Goal: Task Accomplishment & Management: Manage account settings

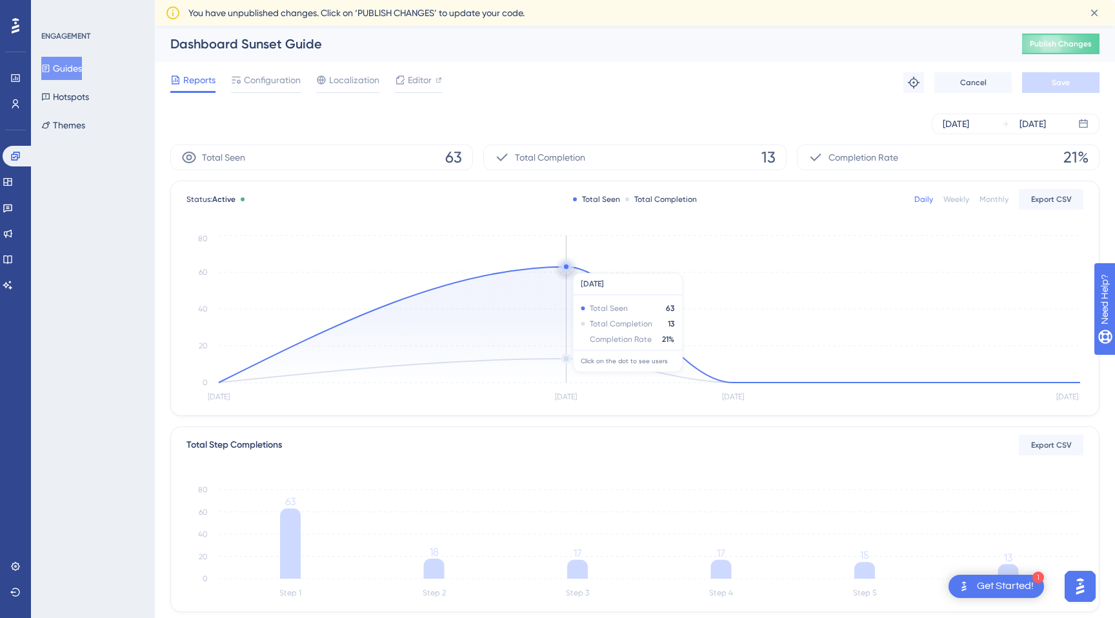
click at [567, 267] on circle at bounding box center [566, 267] width 5 height 5
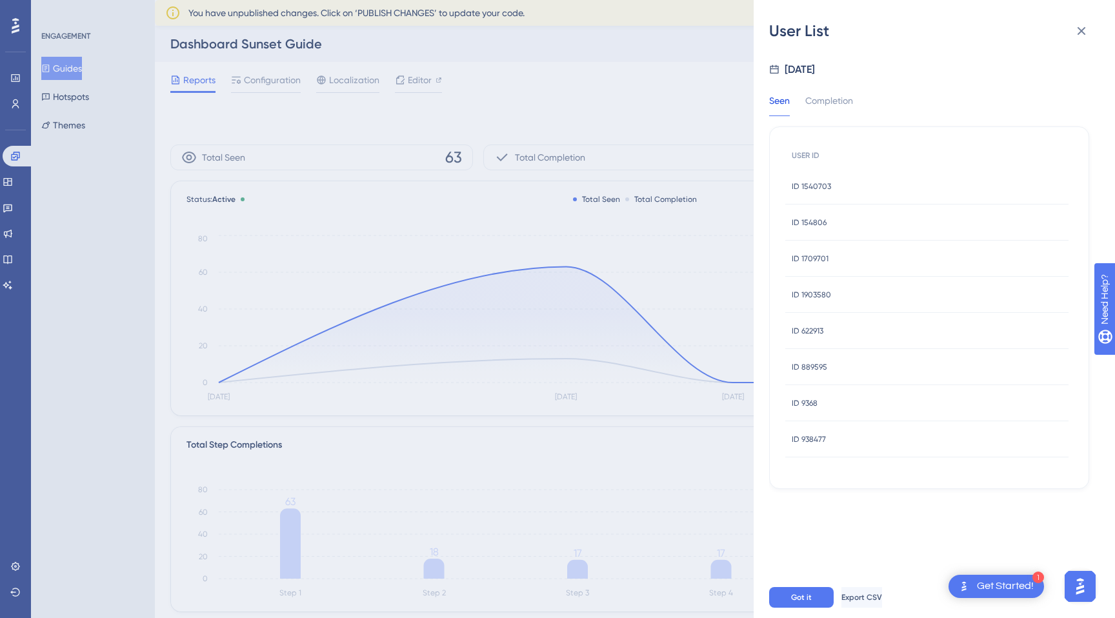
click at [813, 188] on span "ID 1540703" at bounding box center [811, 186] width 39 height 10
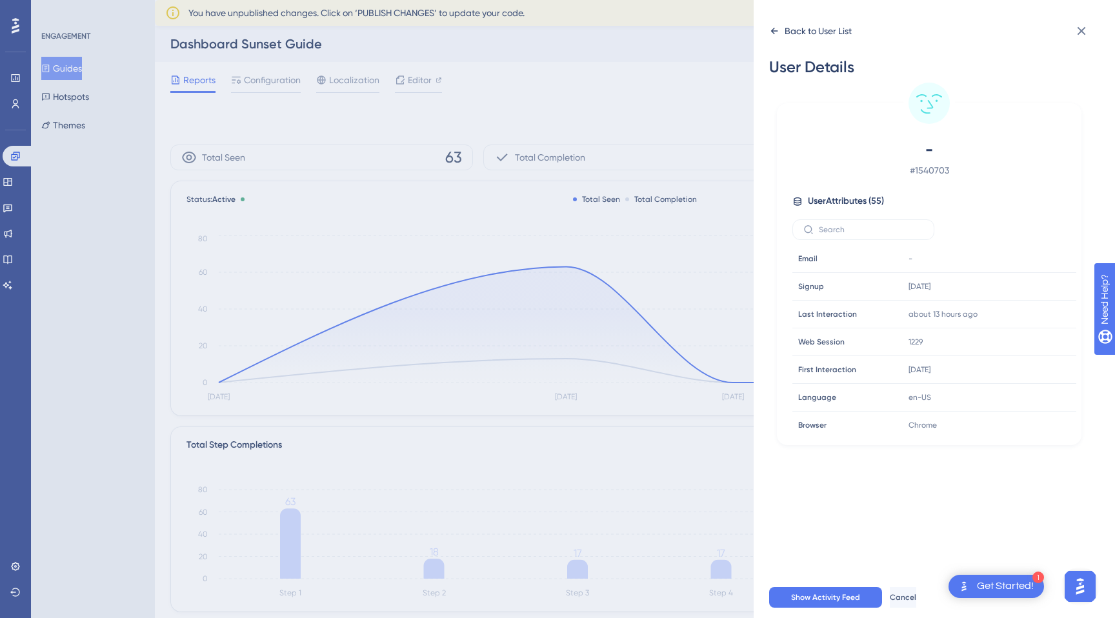
click at [776, 33] on icon at bounding box center [774, 31] width 10 height 10
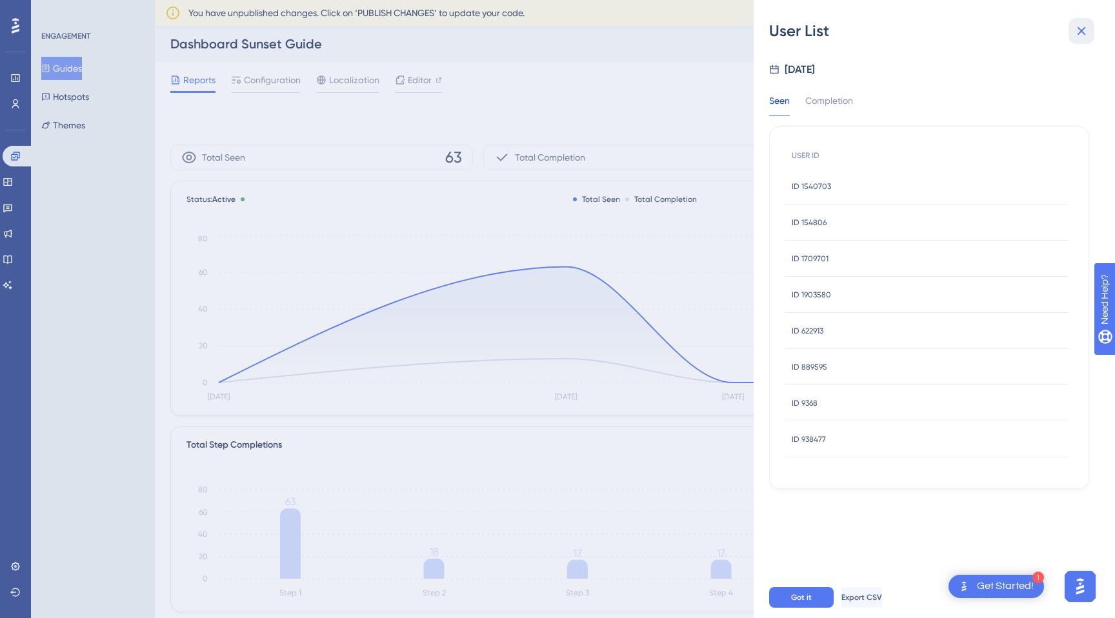
click at [1081, 32] on icon at bounding box center [1082, 31] width 8 height 8
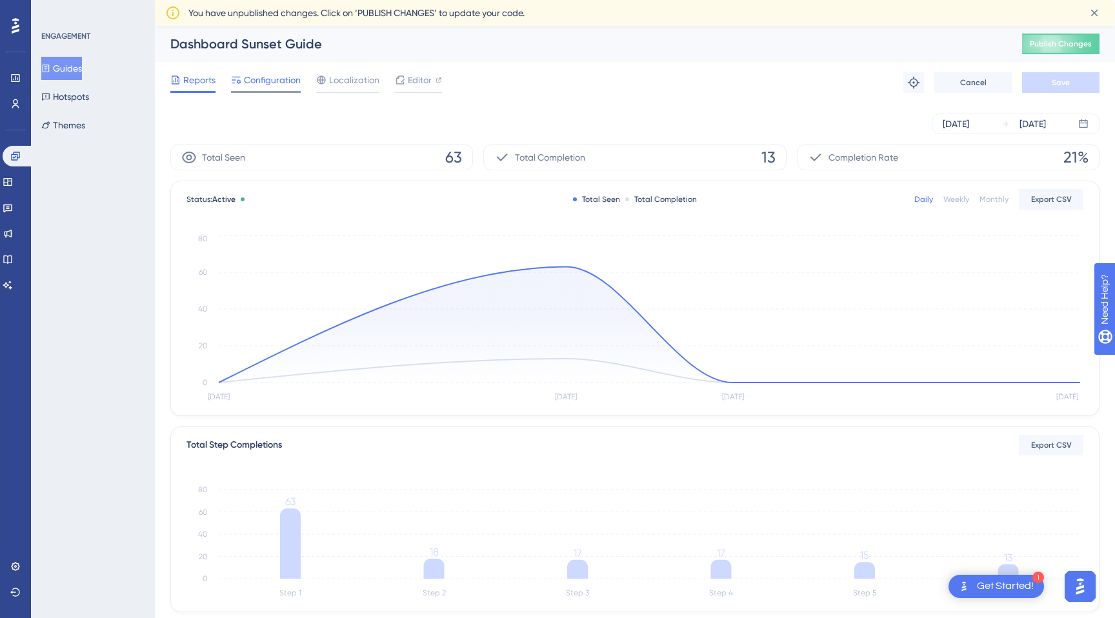
click at [259, 89] on div "Configuration" at bounding box center [266, 82] width 70 height 21
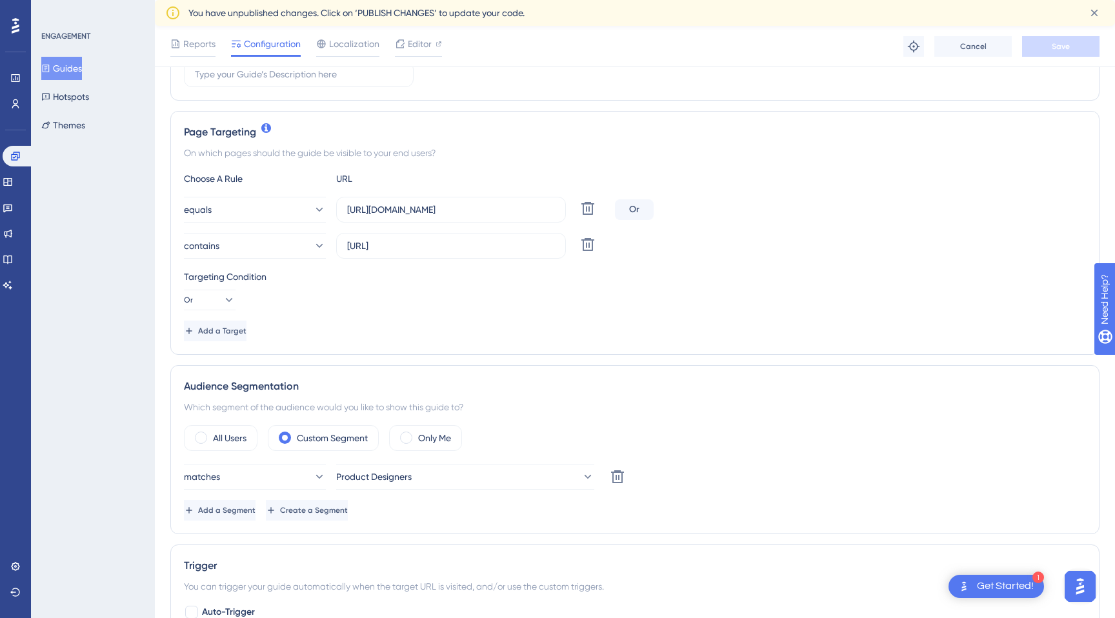
scroll to position [281, 0]
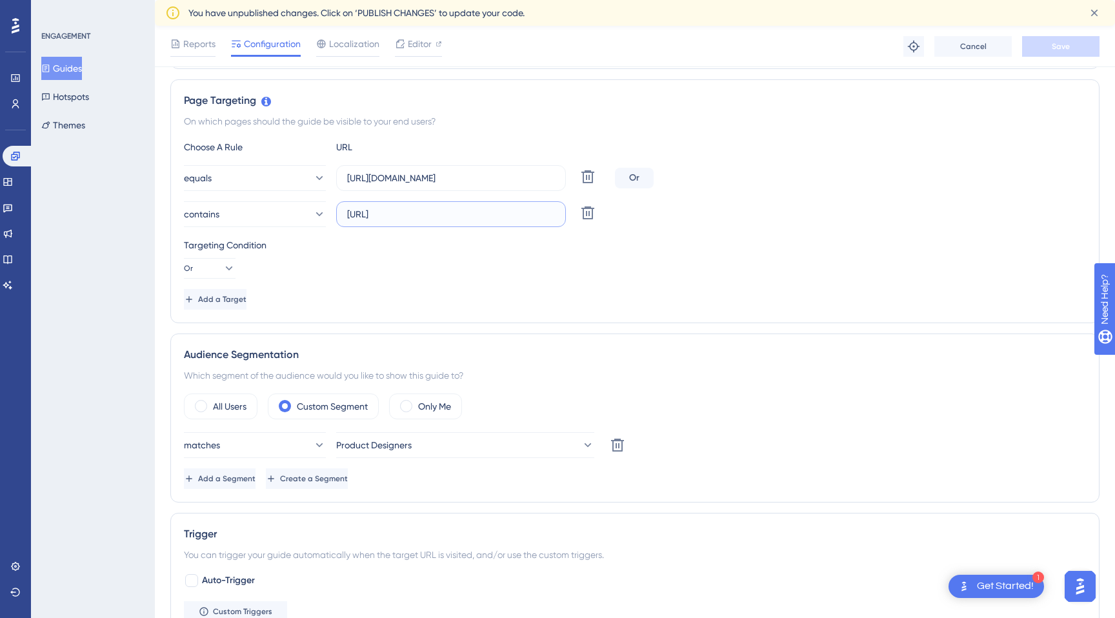
click at [490, 219] on input "http://localhost:8081/" at bounding box center [451, 214] width 208 height 14
type input "http://localhost:8081"
click at [1079, 48] on button "Save" at bounding box center [1060, 46] width 77 height 21
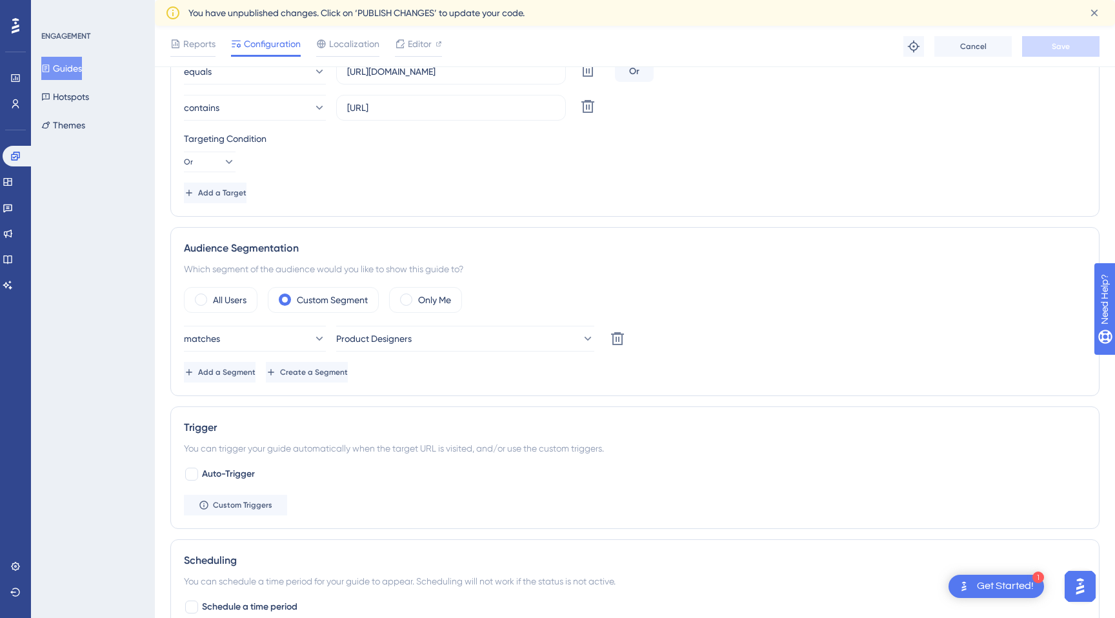
scroll to position [400, 0]
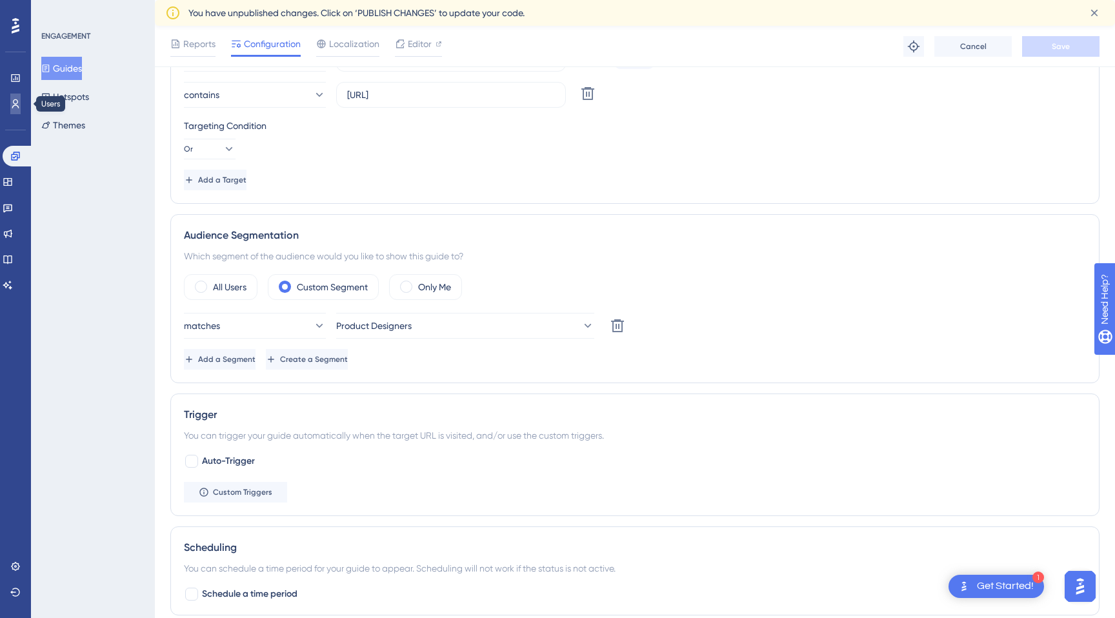
click at [15, 106] on icon at bounding box center [15, 104] width 10 height 10
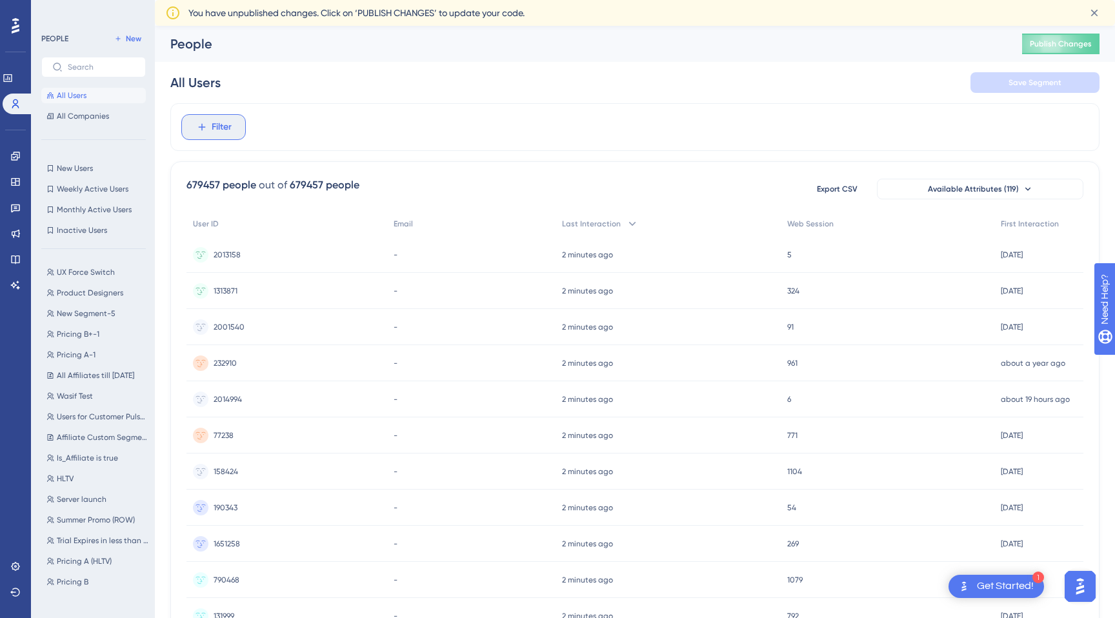
click at [229, 130] on span "Filter" at bounding box center [222, 126] width 20 height 15
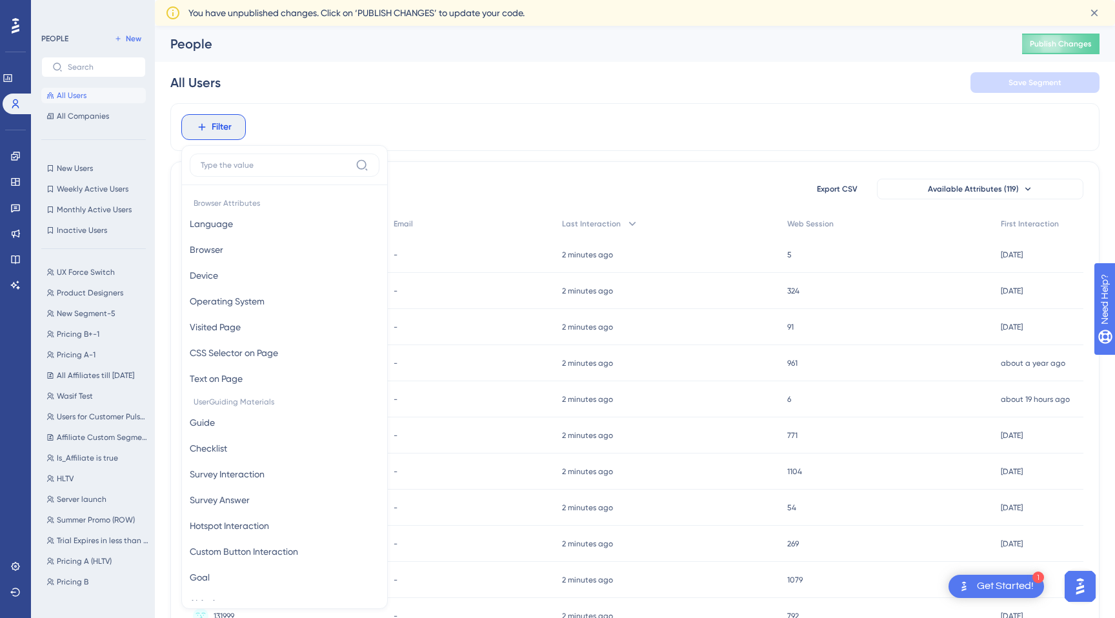
scroll to position [68, 0]
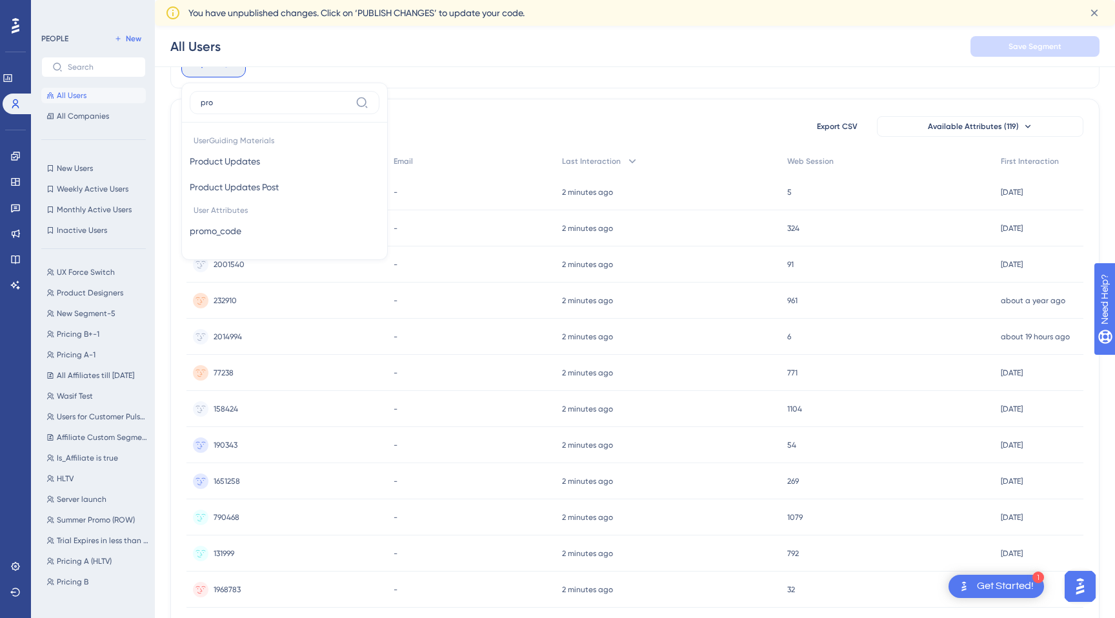
type input "pro"
click at [481, 58] on div "All Users Save Segment" at bounding box center [635, 46] width 960 height 41
click at [92, 296] on span "Product Designers" at bounding box center [90, 293] width 66 height 10
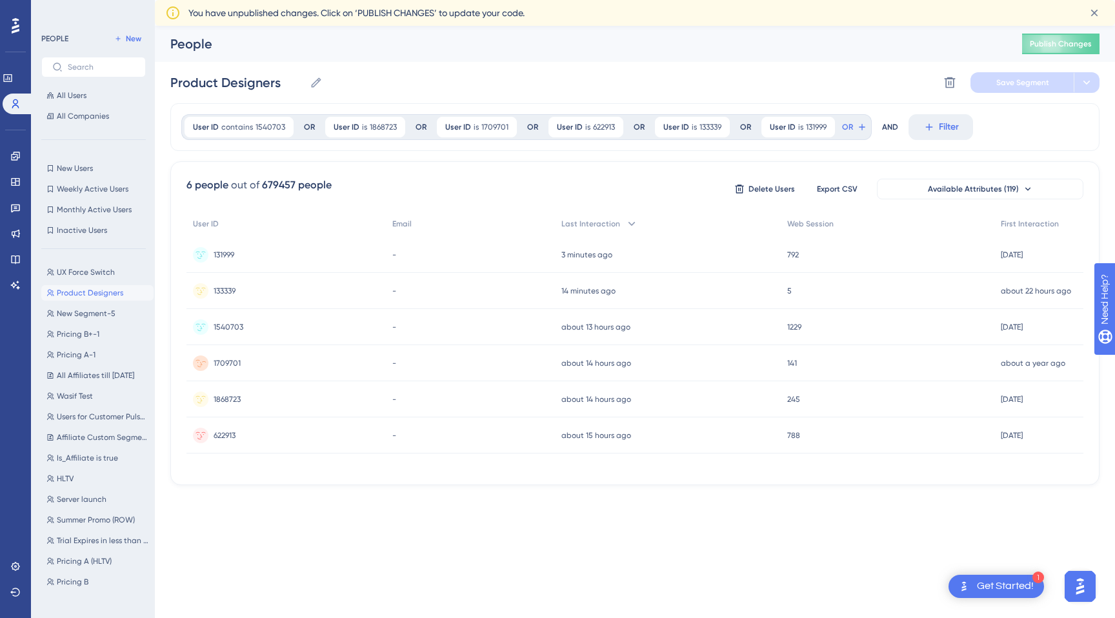
scroll to position [0, 0]
click at [840, 46] on div "People" at bounding box center [580, 44] width 820 height 18
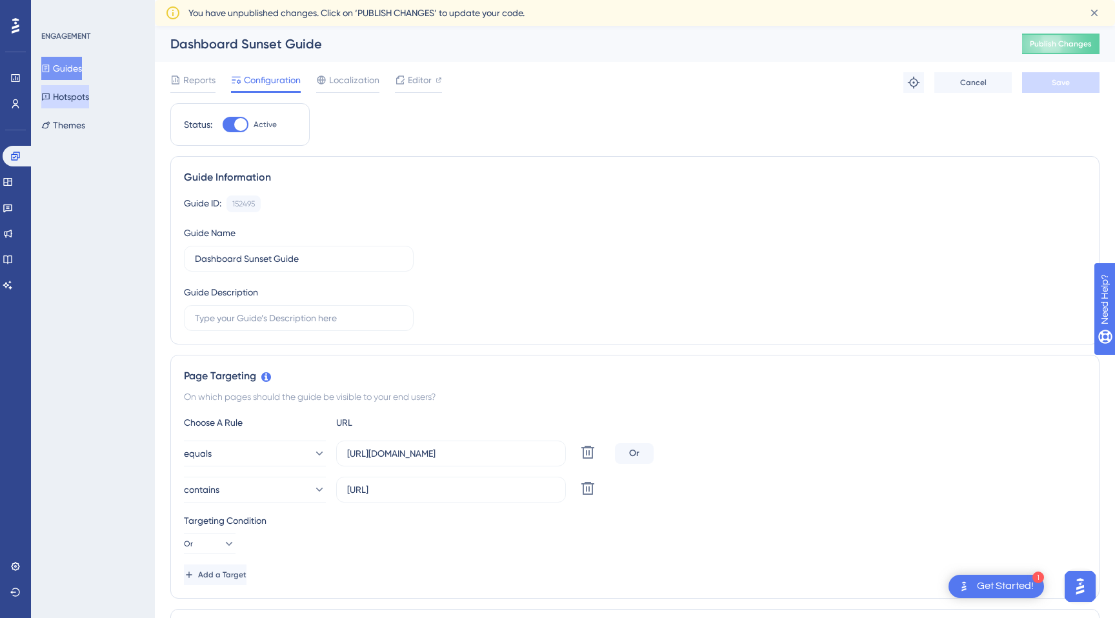
click at [74, 86] on button "Hotspots" at bounding box center [65, 96] width 48 height 23
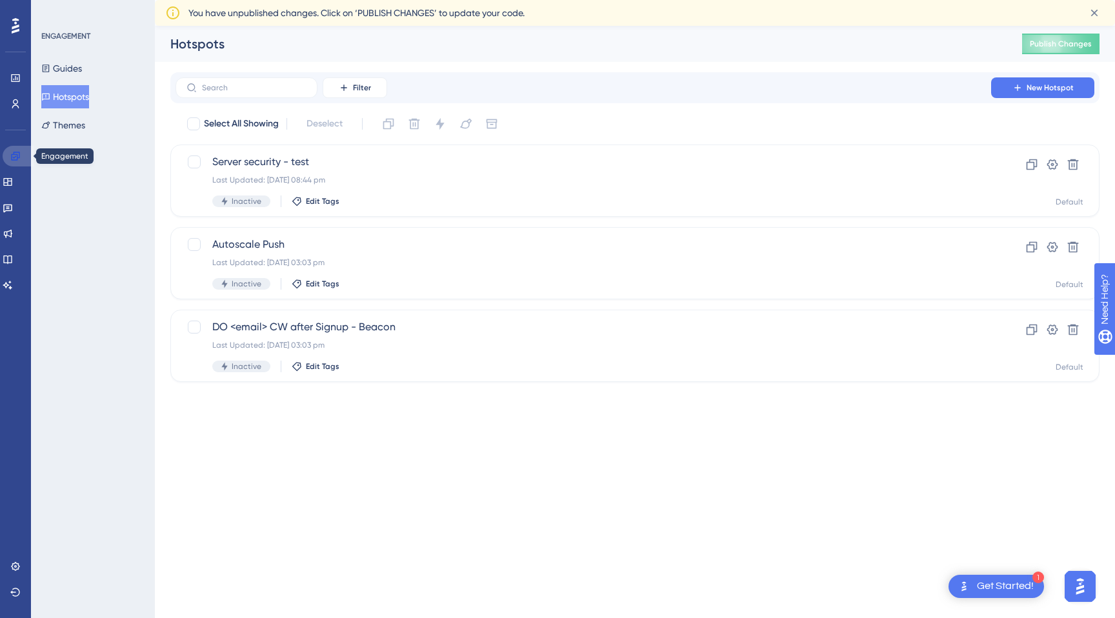
click at [14, 154] on icon at bounding box center [15, 156] width 10 height 10
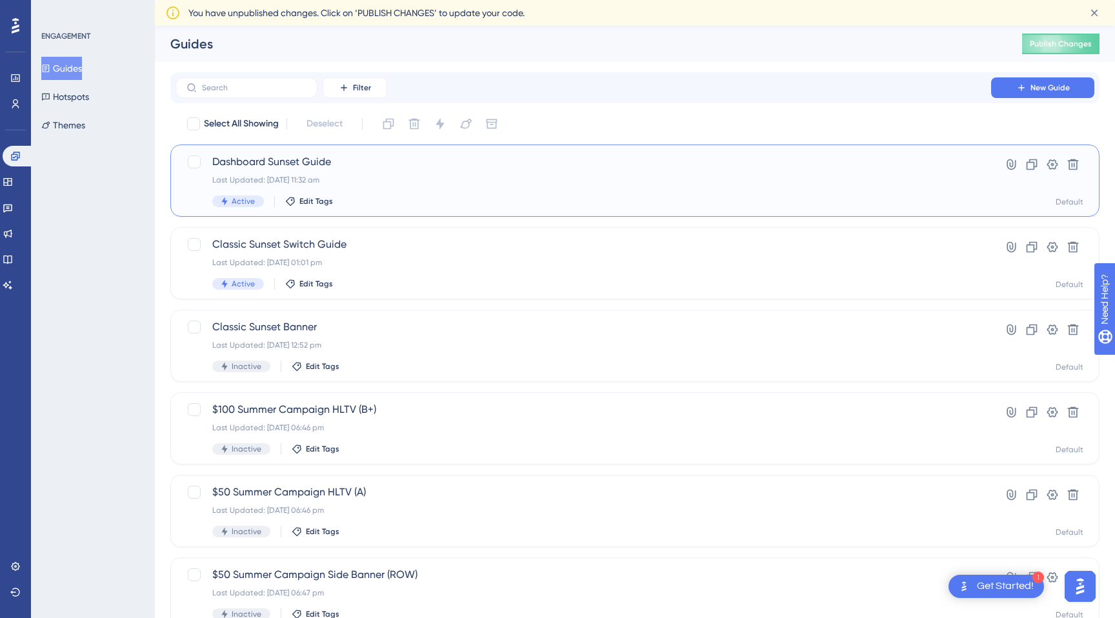
click at [313, 179] on div "Last Updated: 26 Sept 2025 11:32 am" at bounding box center [583, 180] width 742 height 10
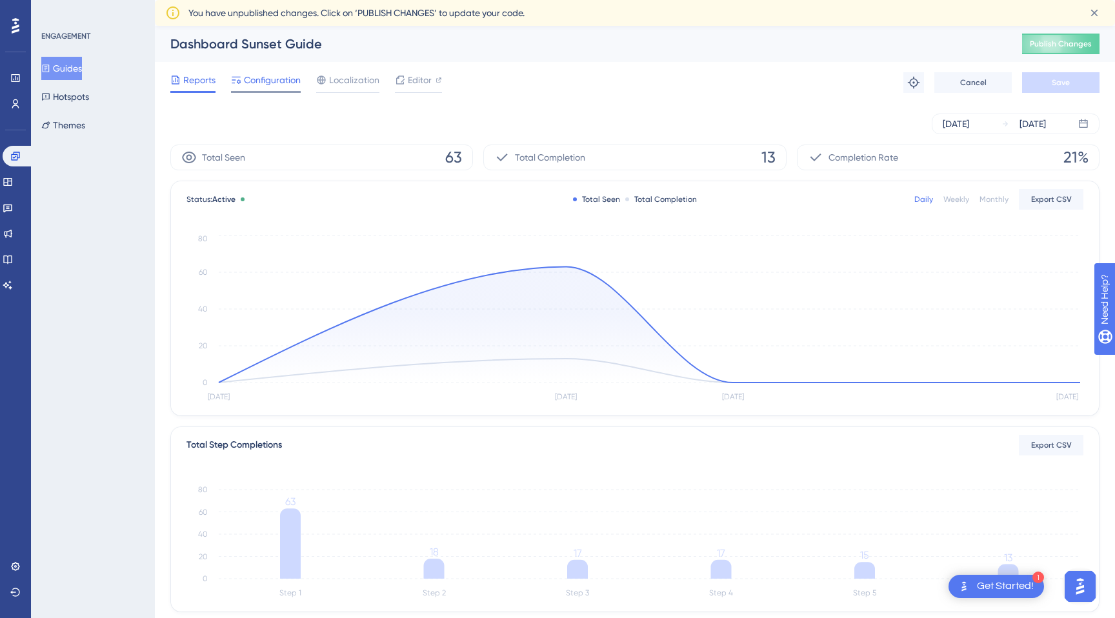
click at [285, 76] on span "Configuration" at bounding box center [272, 79] width 57 height 15
click at [272, 74] on span "Configuration" at bounding box center [272, 79] width 57 height 15
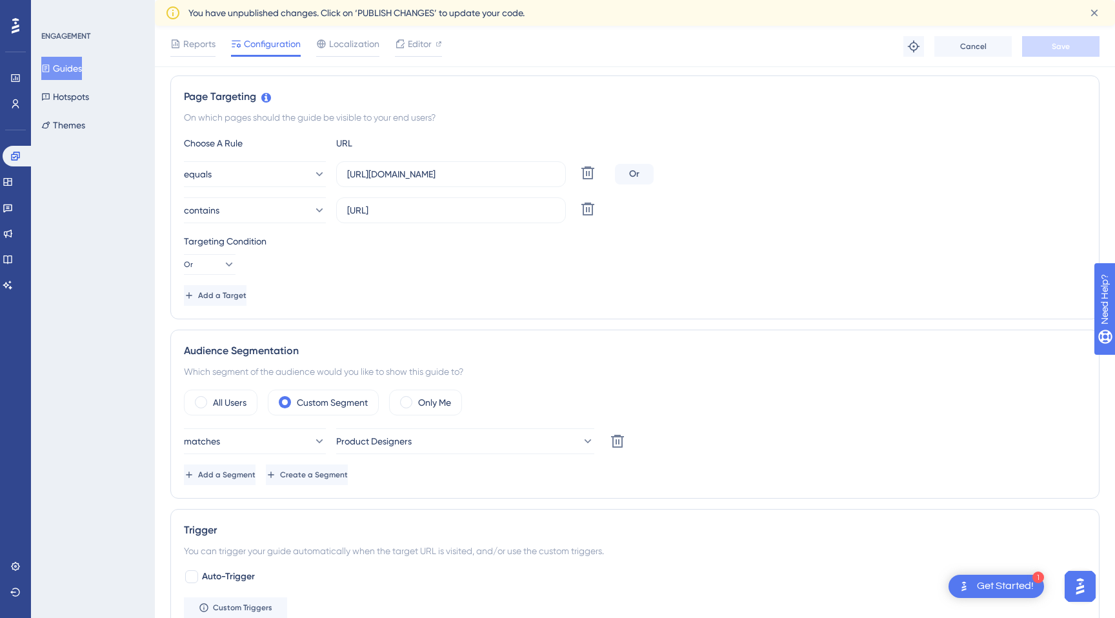
scroll to position [280, 0]
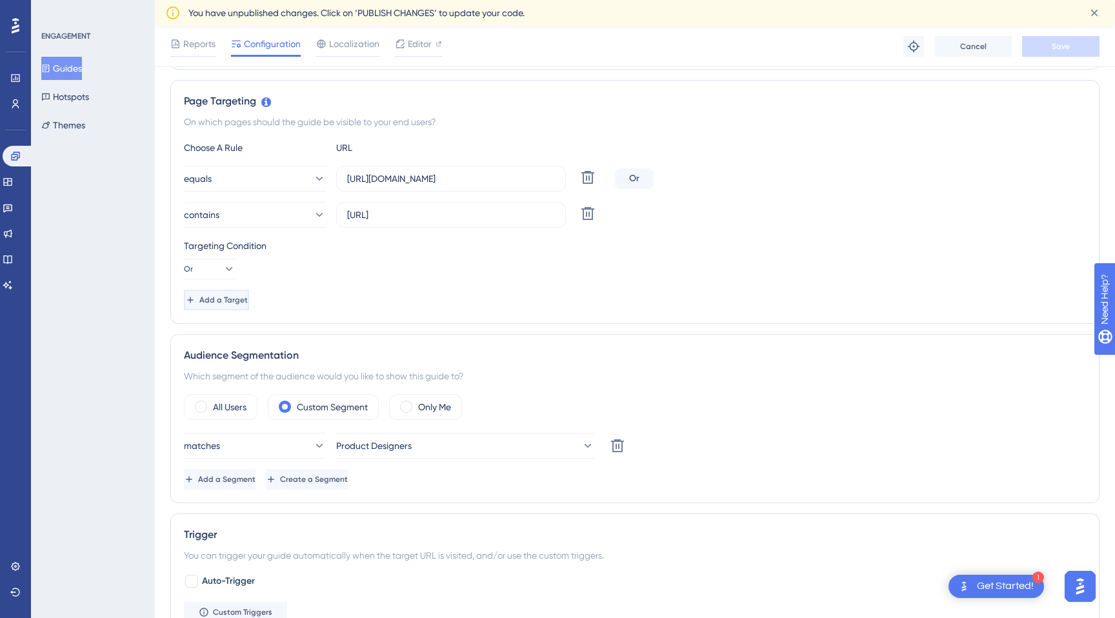
click at [238, 292] on button "Add a Target" at bounding box center [216, 300] width 65 height 21
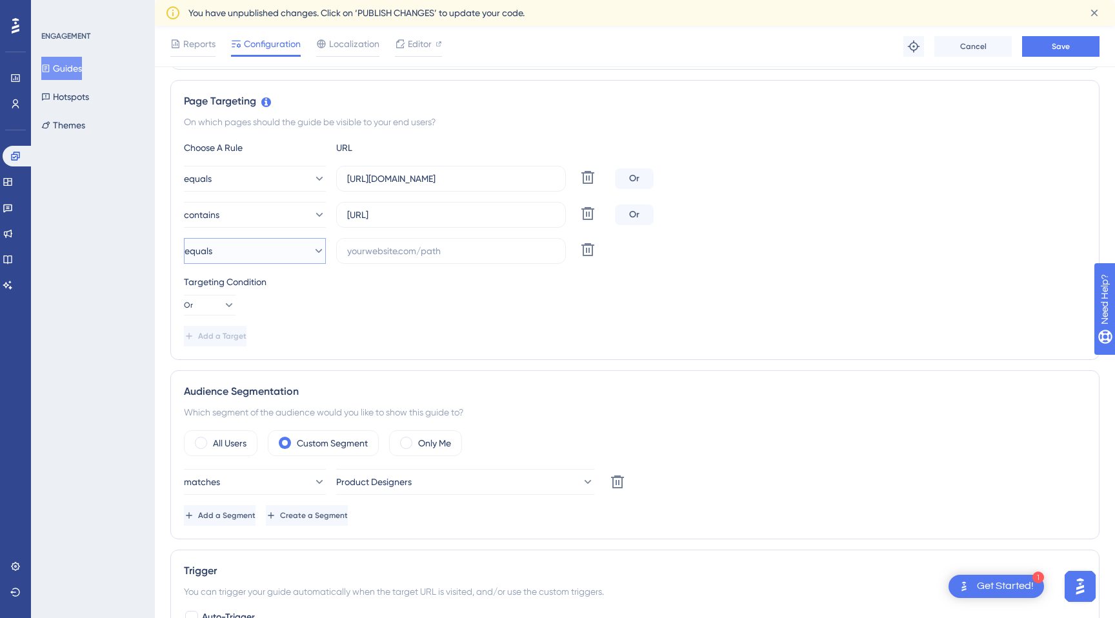
click at [258, 255] on button "equals" at bounding box center [255, 251] width 142 height 26
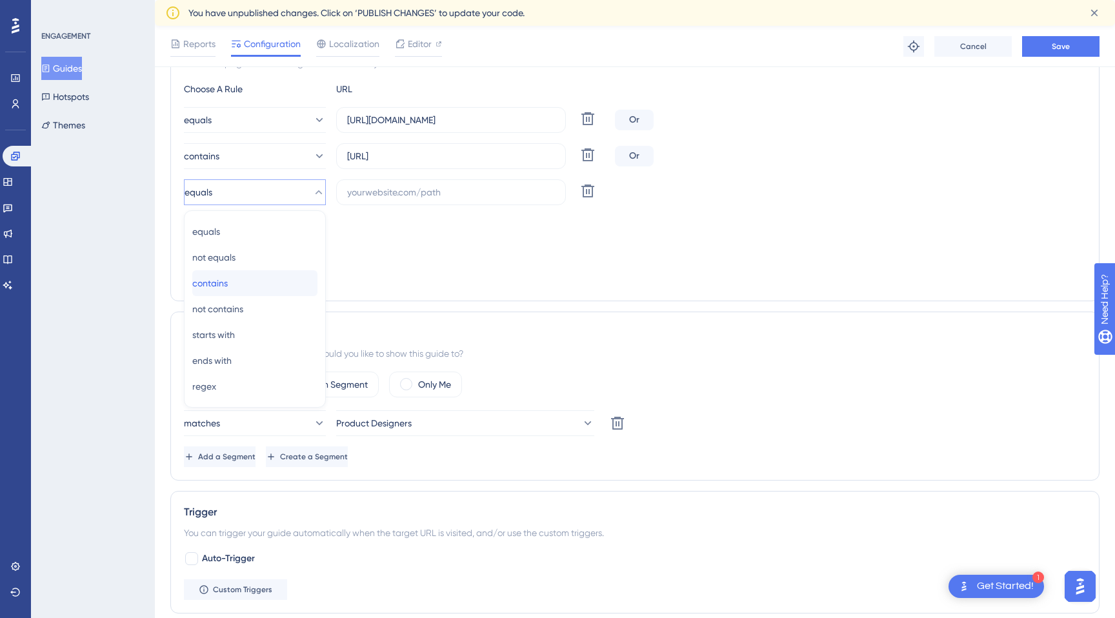
click at [259, 283] on div "contains contains" at bounding box center [254, 283] width 125 height 26
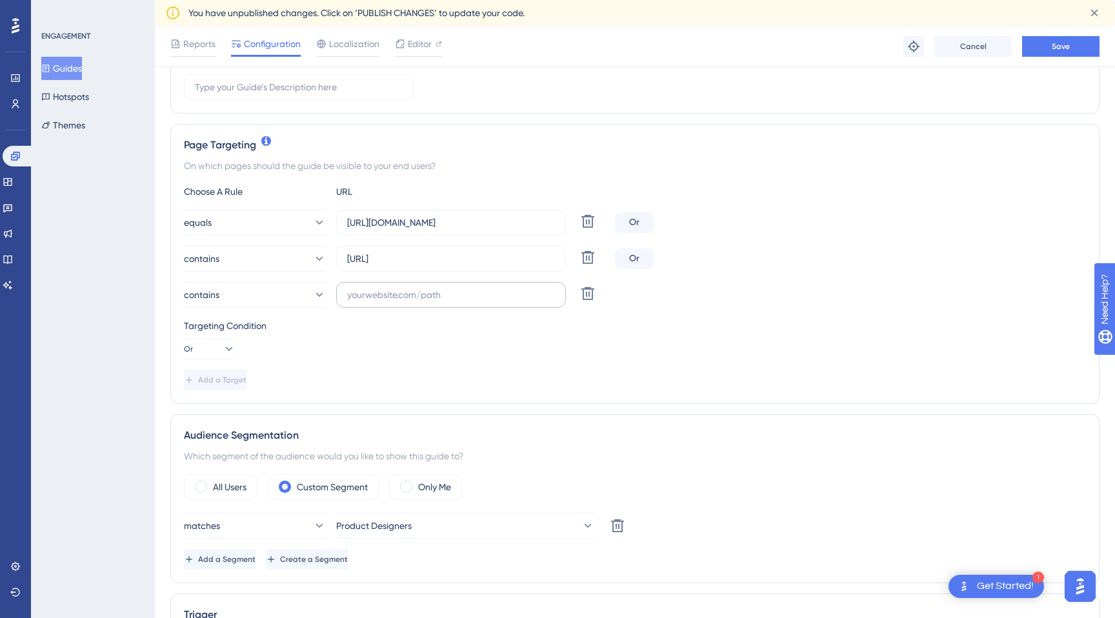
scroll to position [238, 0]
click at [445, 309] on div "Choose A Rule URL equals https://unified.cloudways.com/ Delete Or contains http…" at bounding box center [635, 286] width 902 height 207
click at [447, 295] on input "text" at bounding box center [451, 294] width 208 height 14
paste input "https://staging5-ux-unified.cloudways.com/"
type input "https://staging5-ux-unified.cloudways.com"
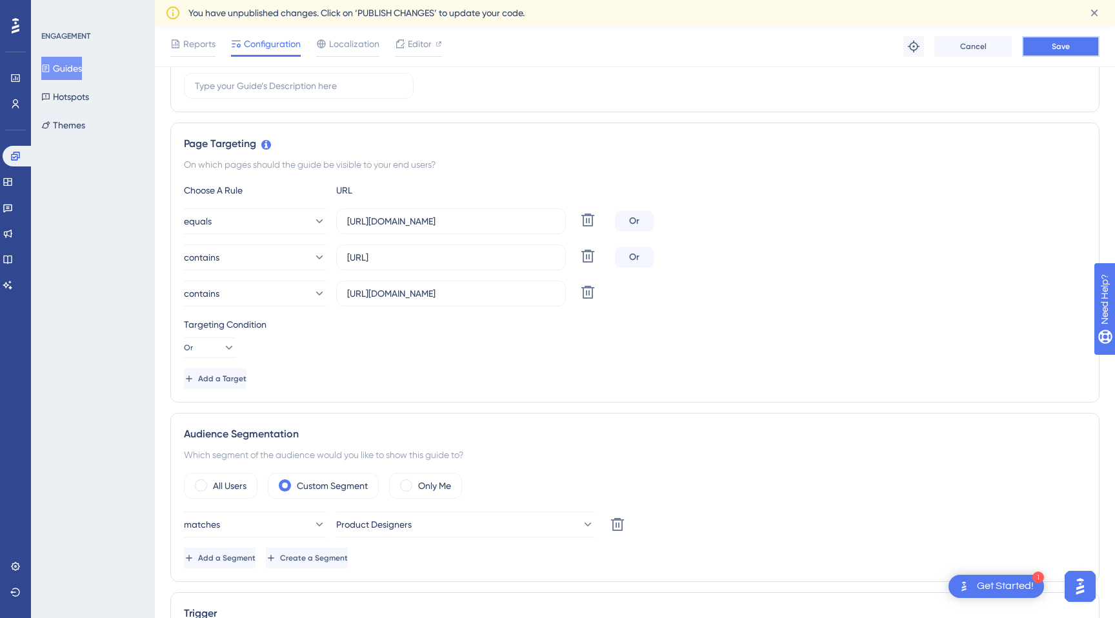
click at [1075, 52] on button "Save" at bounding box center [1060, 46] width 77 height 21
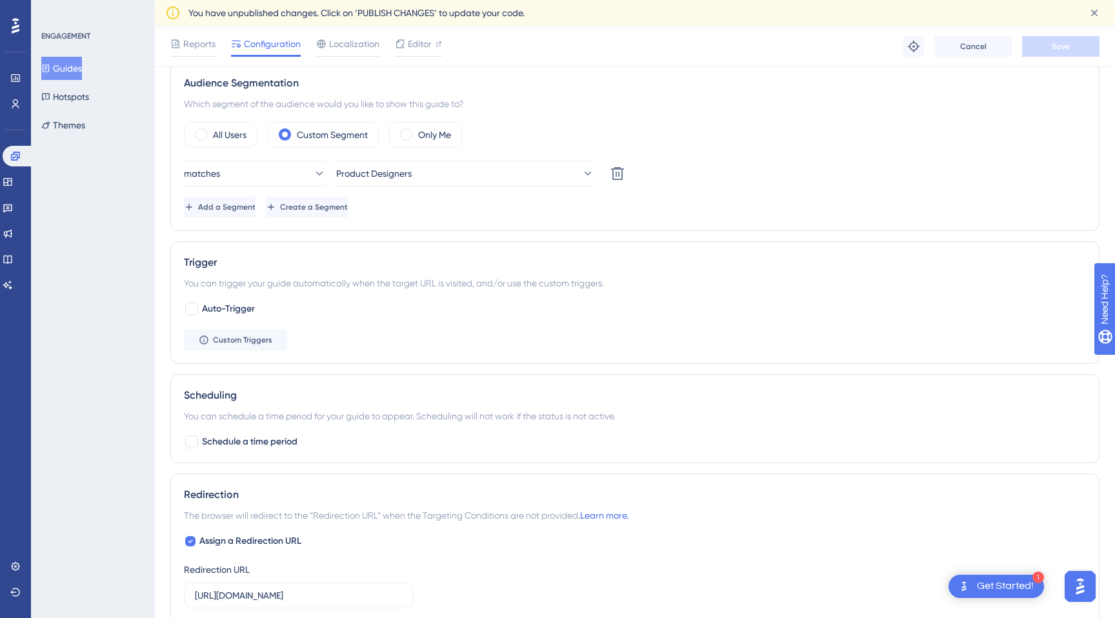
scroll to position [593, 0]
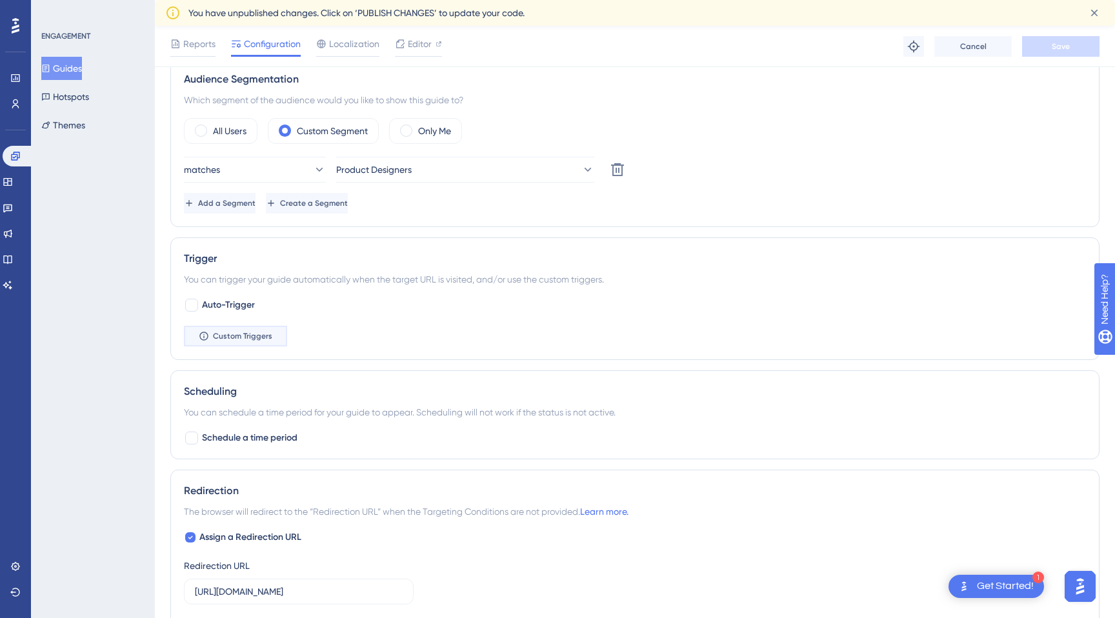
click at [249, 341] on button "Custom Triggers" at bounding box center [235, 336] width 103 height 21
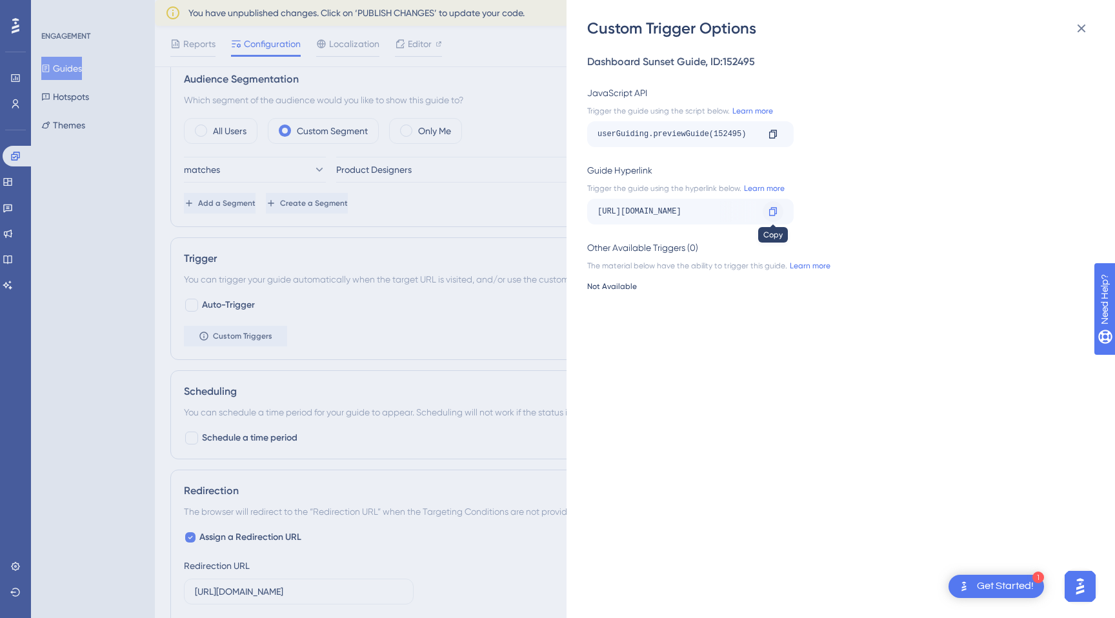
click at [773, 212] on icon at bounding box center [773, 212] width 10 height 10
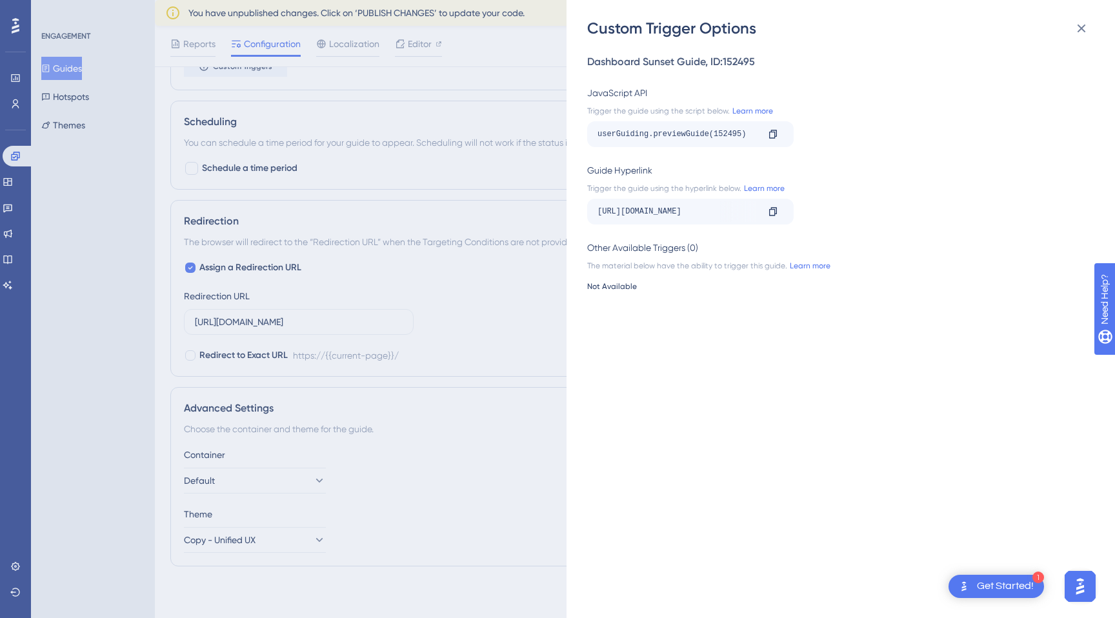
click at [429, 292] on div "Custom Trigger Options Dashboard Sunset Guide , ID: 152495 JavaScript API Trigg…" at bounding box center [557, 309] width 1115 height 618
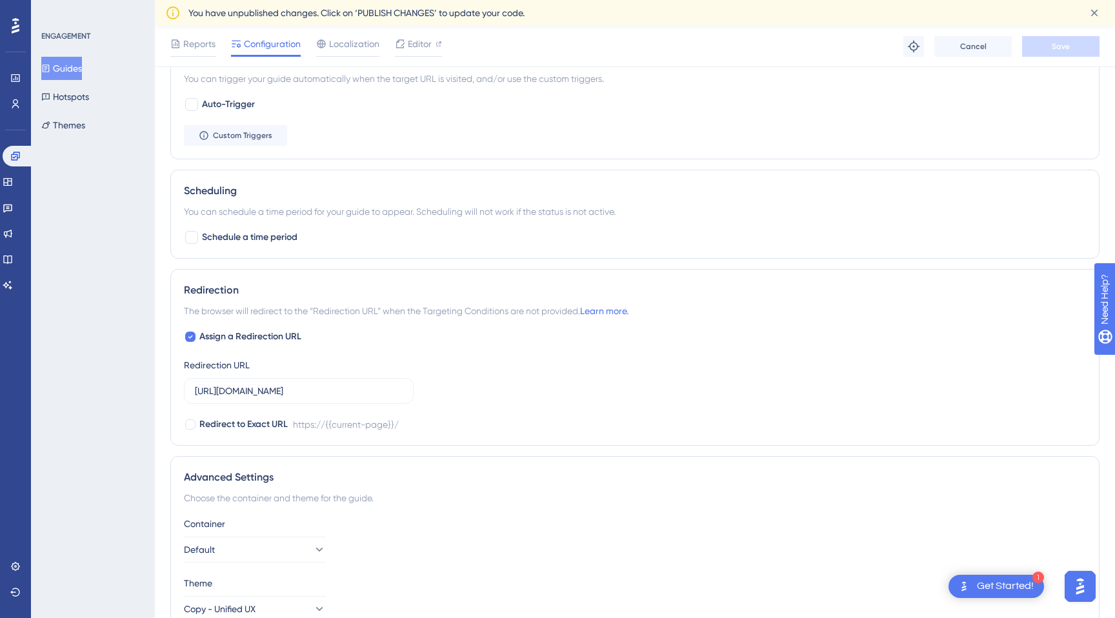
scroll to position [837, 0]
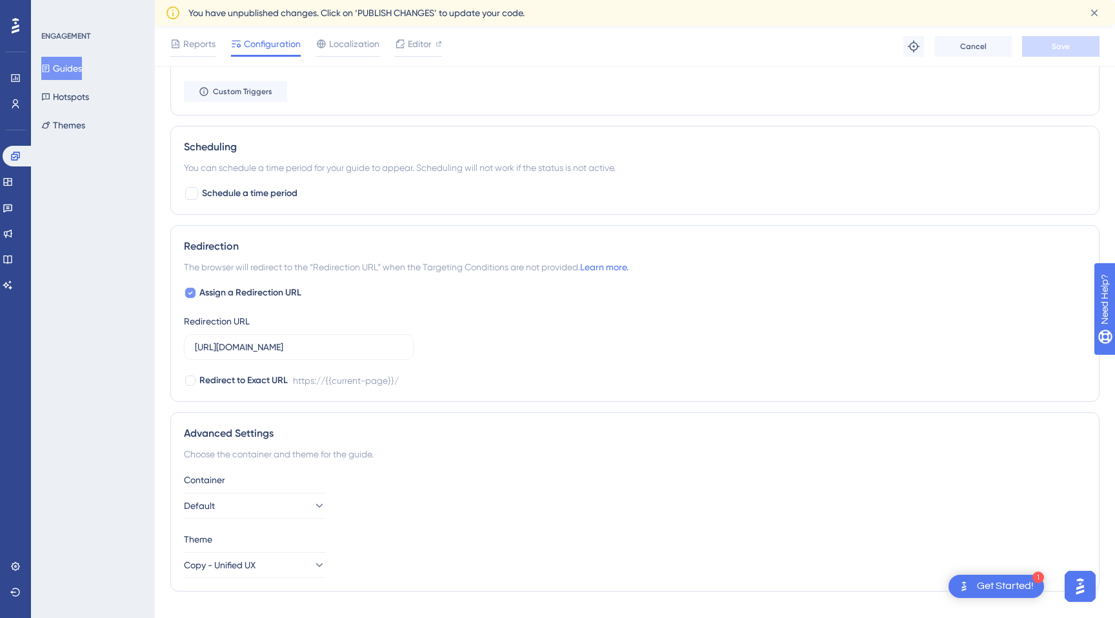
click at [193, 294] on div at bounding box center [190, 293] width 10 height 10
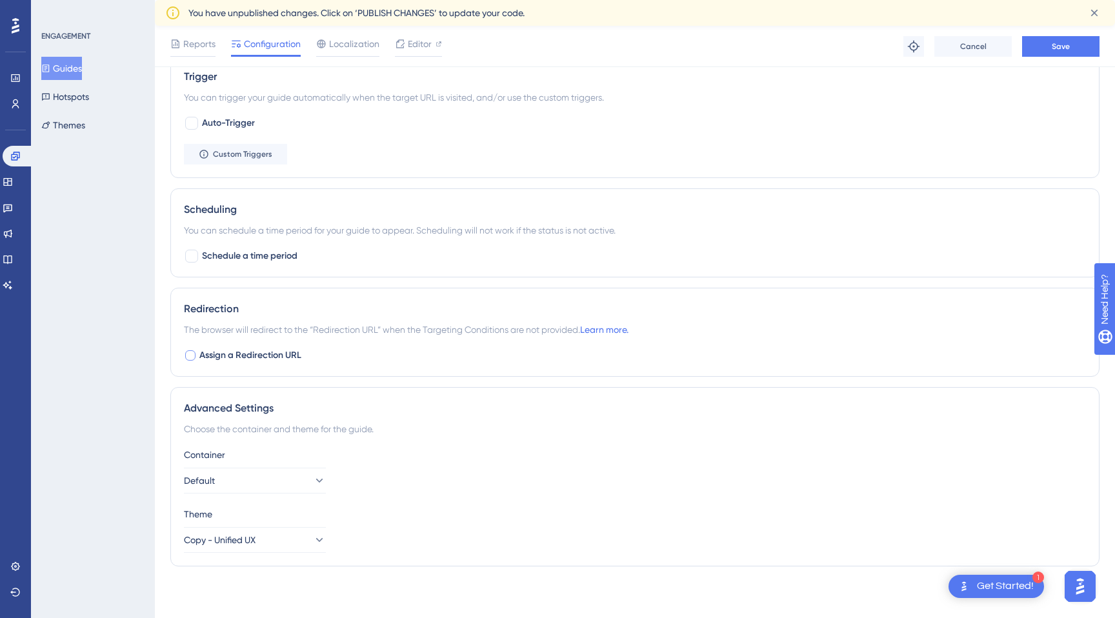
scroll to position [775, 0]
click at [189, 358] on div at bounding box center [190, 355] width 10 height 10
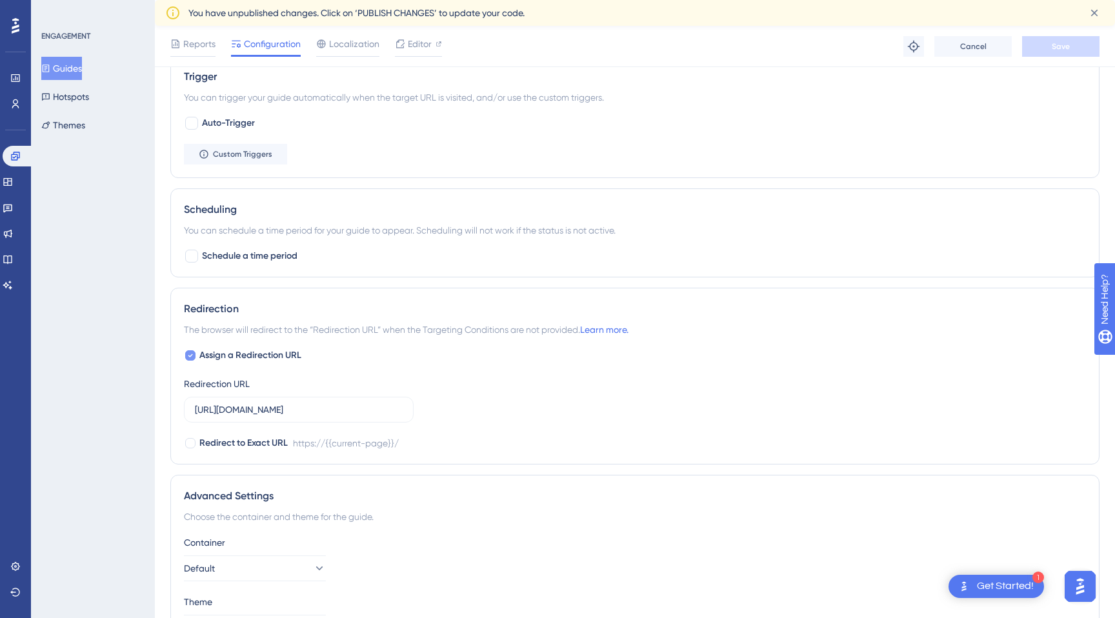
click at [189, 358] on icon at bounding box center [190, 355] width 5 height 10
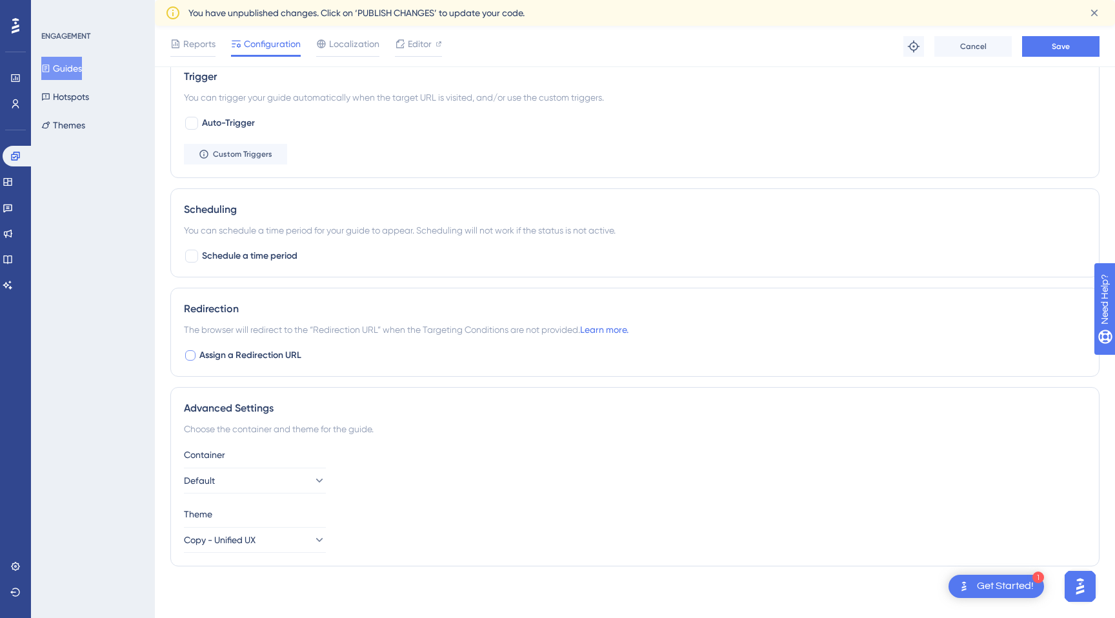
click at [189, 358] on div at bounding box center [190, 355] width 10 height 10
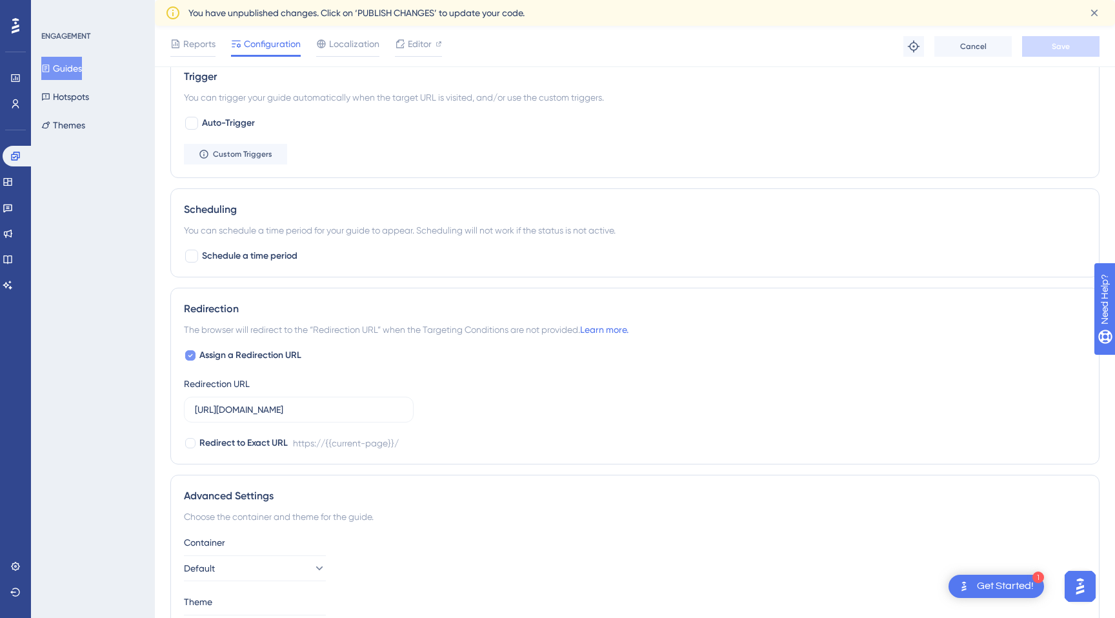
click at [189, 358] on icon at bounding box center [190, 355] width 5 height 10
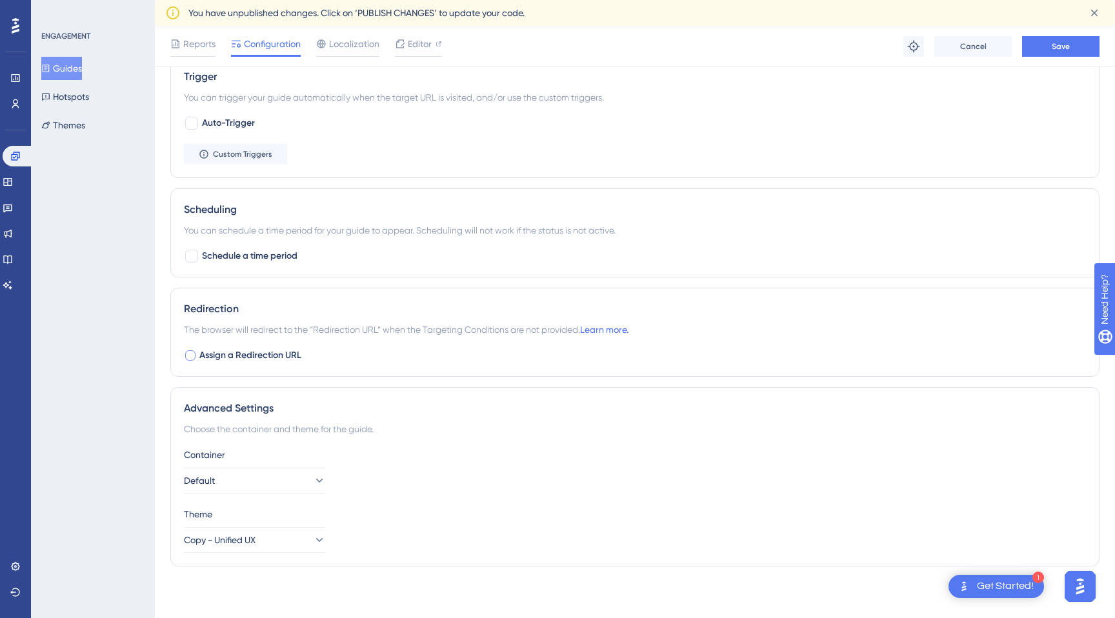
click at [192, 350] on div at bounding box center [190, 355] width 10 height 10
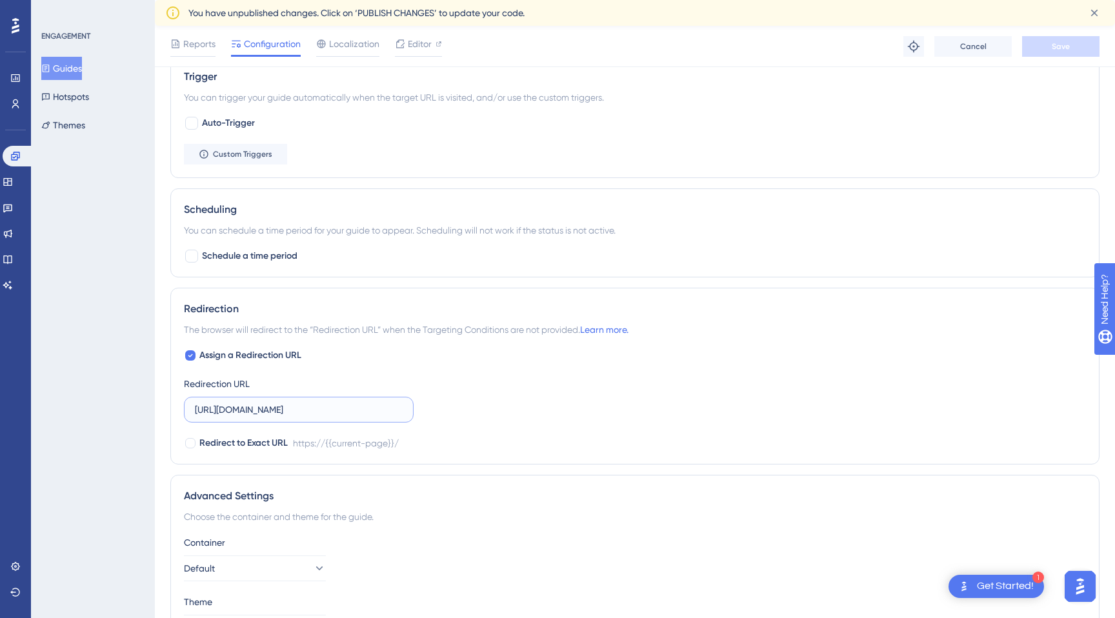
click at [293, 416] on input "https://unified.cloudways.com/" at bounding box center [299, 410] width 208 height 14
click at [194, 356] on div at bounding box center [190, 355] width 10 height 10
checkbox input "false"
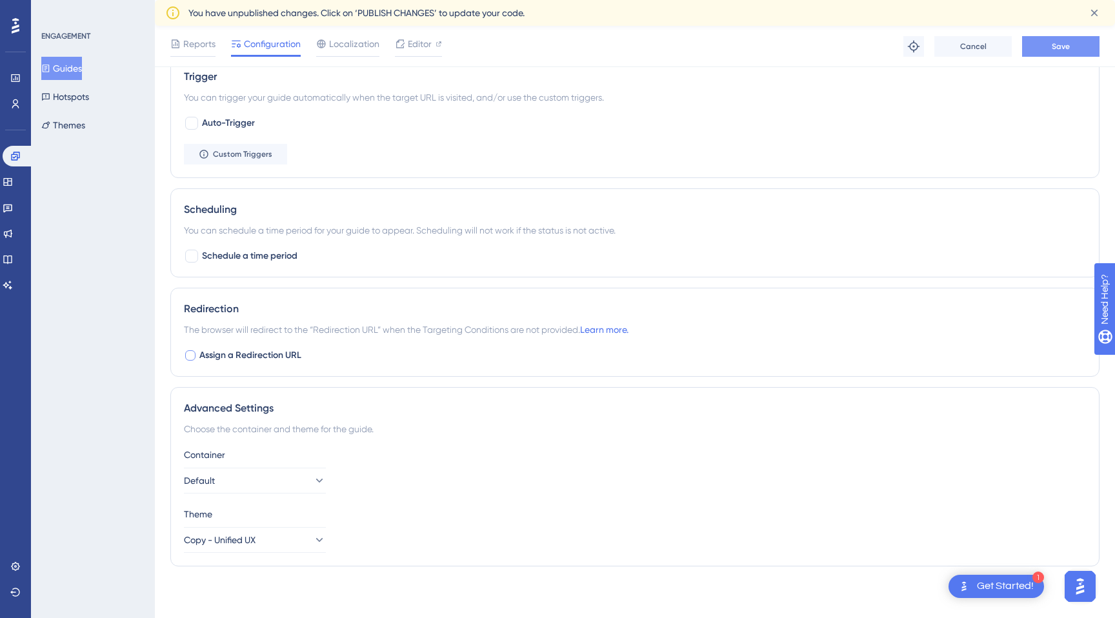
click at [1058, 45] on span "Save" at bounding box center [1061, 46] width 18 height 10
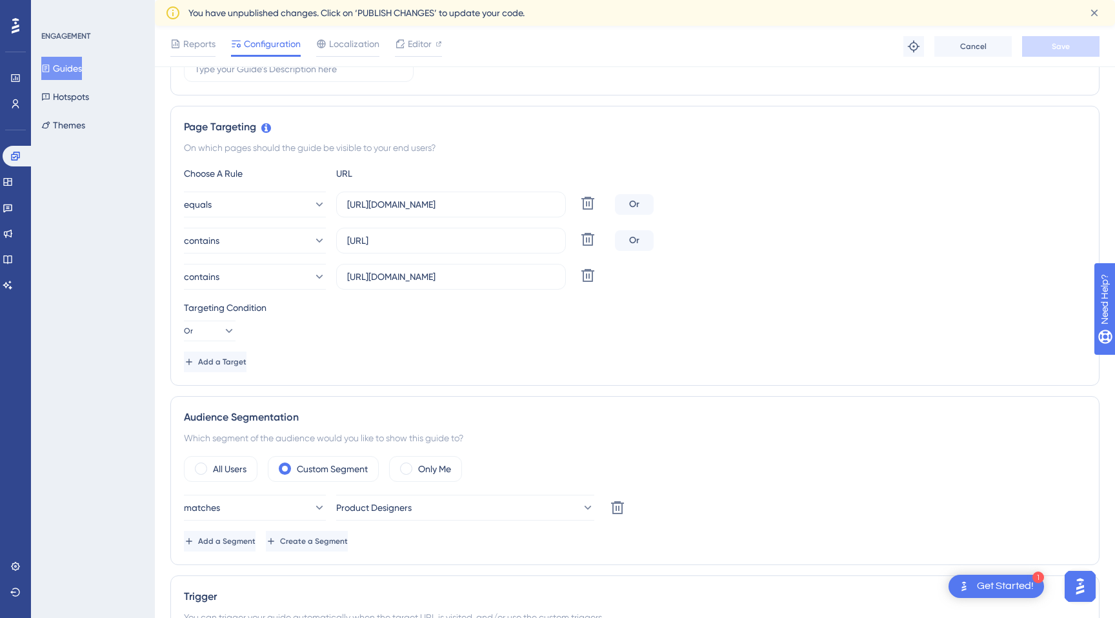
scroll to position [230, 0]
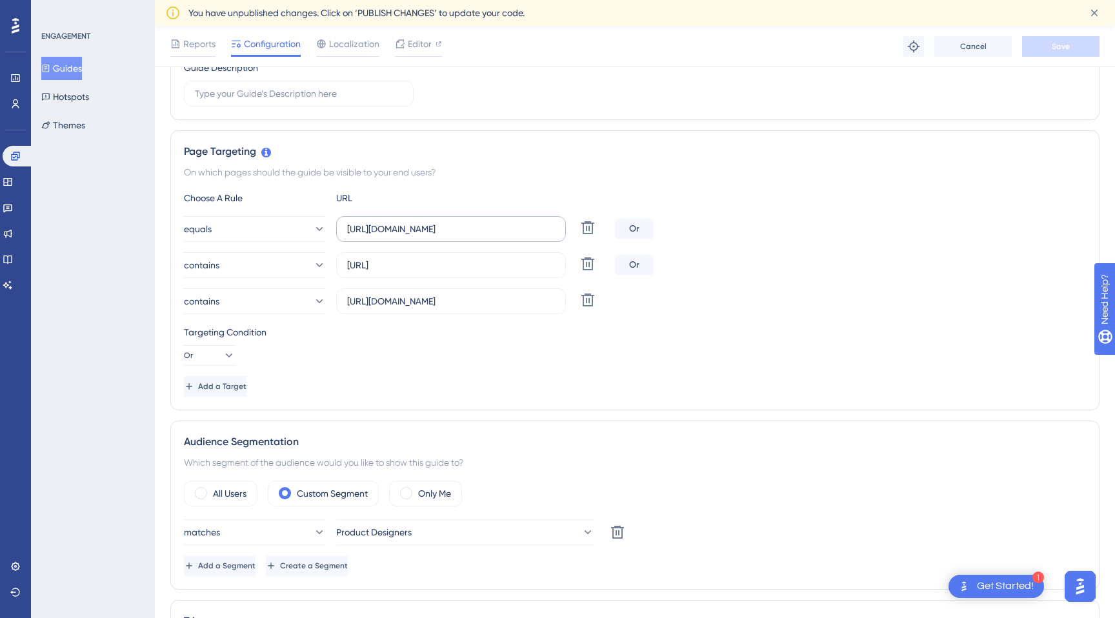
click at [532, 236] on label "https://unified.cloudways.com/" at bounding box center [451, 229] width 230 height 26
click at [532, 236] on input "https://unified.cloudways.com/" at bounding box center [451, 229] width 208 height 14
click at [532, 236] on label "https://unified.cloudways.com/" at bounding box center [451, 229] width 230 height 26
click at [532, 236] on input "https://unified.cloudways.com/" at bounding box center [451, 229] width 208 height 14
click at [532, 236] on label "https://unified.cloudways.com/" at bounding box center [451, 229] width 230 height 26
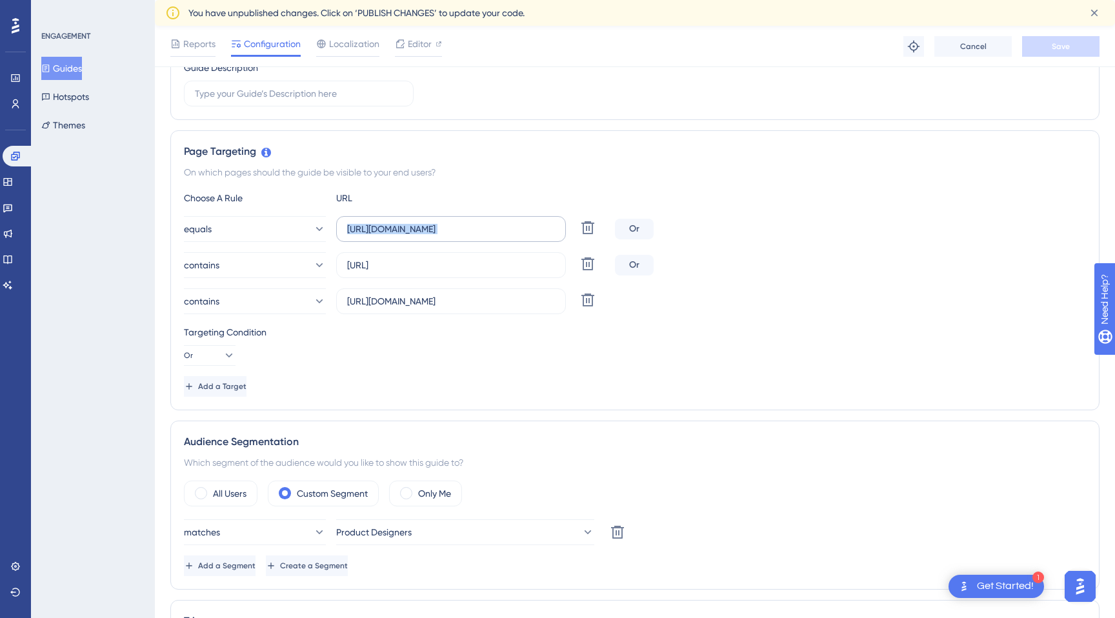
click at [532, 236] on input "https://unified.cloudways.com/" at bounding box center [451, 229] width 208 height 14
click at [532, 236] on label "https://unified.cloudways.com/" at bounding box center [451, 229] width 230 height 26
click at [532, 236] on input "https://unified.cloudways.com/" at bounding box center [451, 229] width 208 height 14
click at [532, 236] on label "https://unified.cloudways.com/" at bounding box center [451, 229] width 230 height 26
click at [532, 236] on input "https://unified.cloudways.com/" at bounding box center [451, 229] width 208 height 14
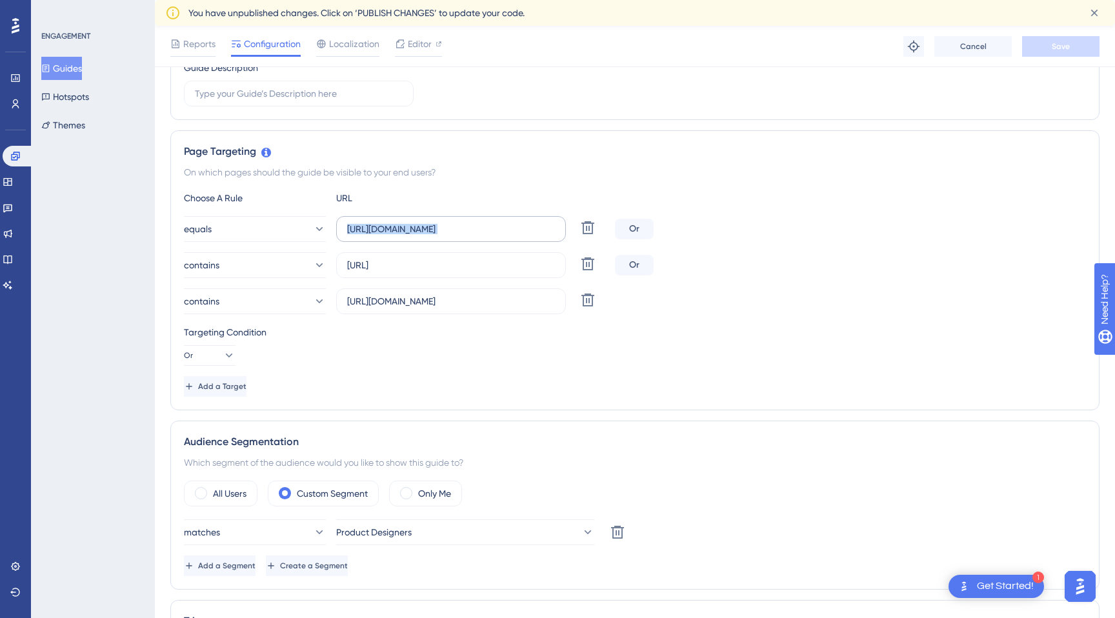
click at [532, 236] on label "https://unified.cloudways.com/" at bounding box center [451, 229] width 230 height 26
click at [532, 236] on input "https://unified.cloudways.com/" at bounding box center [451, 229] width 208 height 14
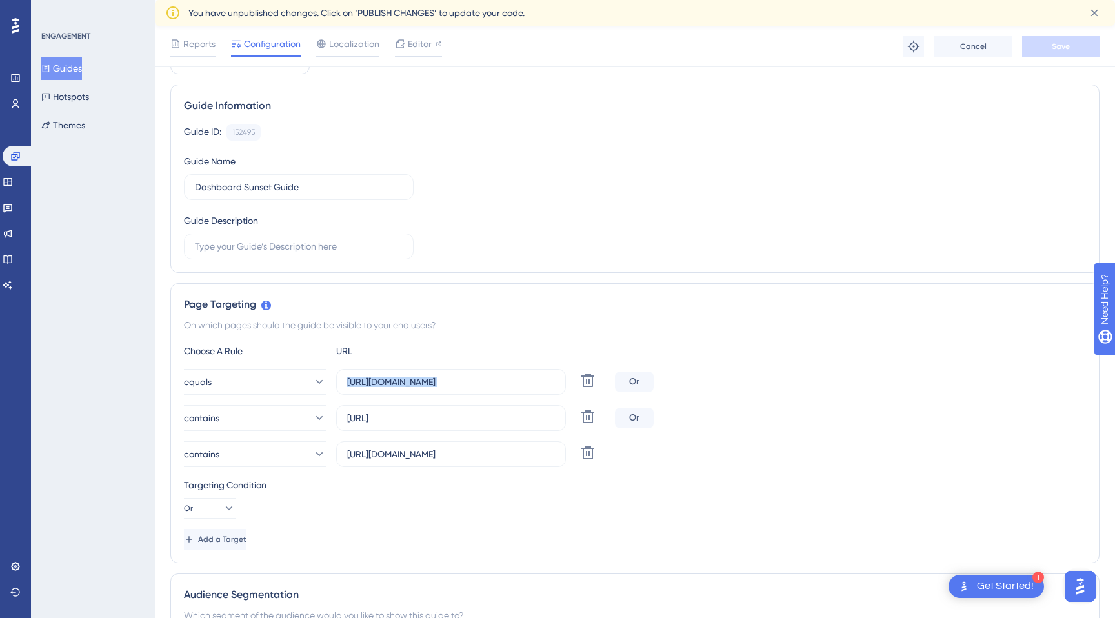
scroll to position [0, 0]
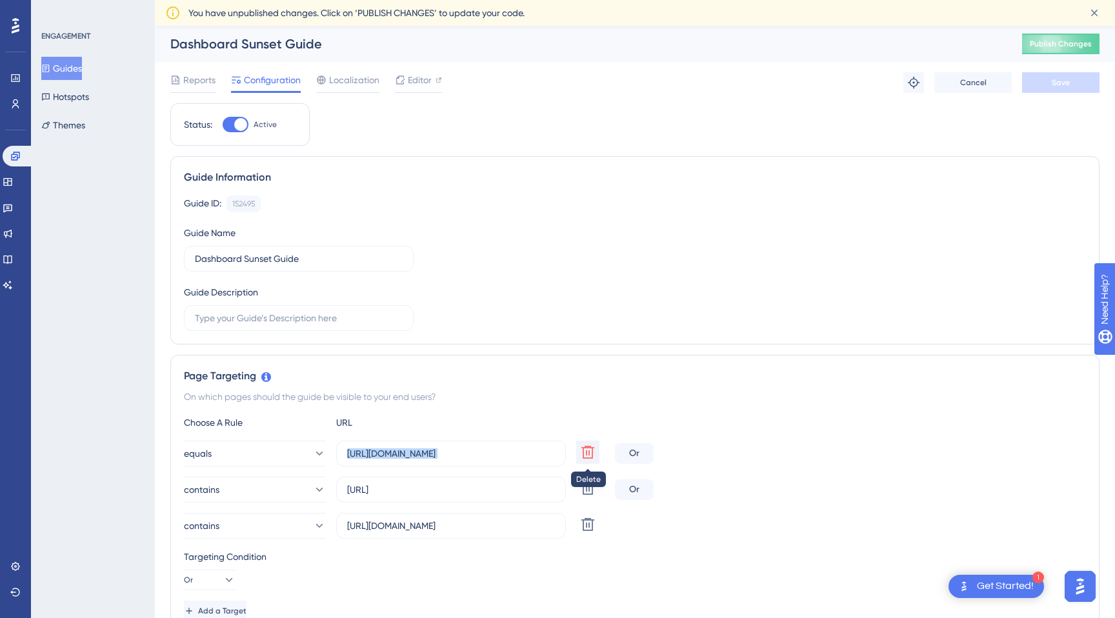
click at [586, 451] on icon at bounding box center [588, 452] width 13 height 13
type input "http://localhost:8081"
type input "https://staging5-ux-unified.cloudways.com"
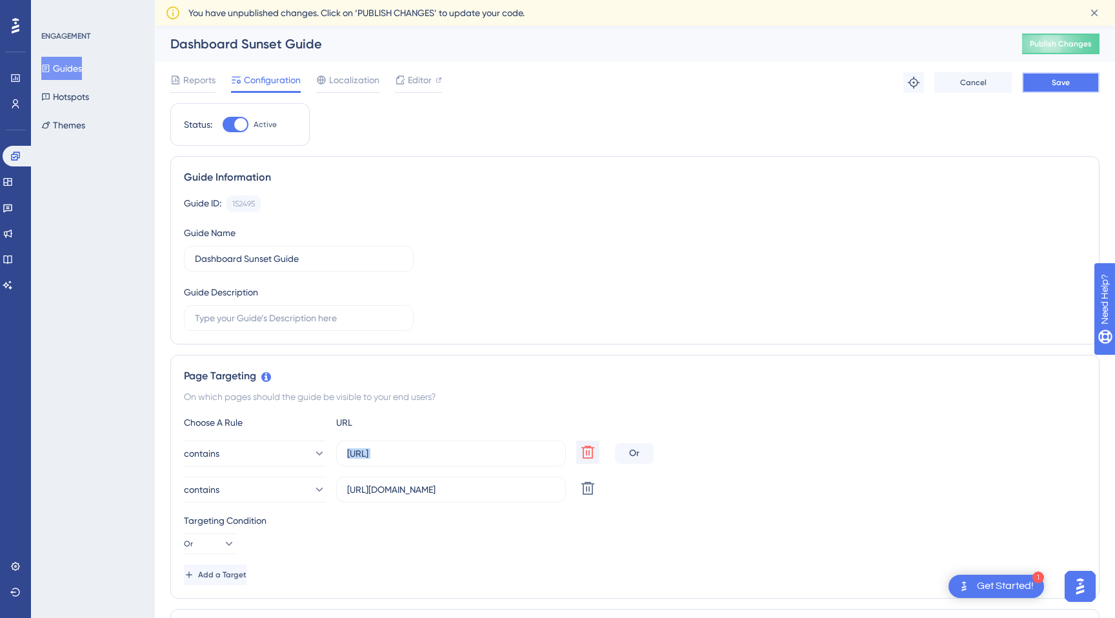
click at [1073, 80] on button "Save" at bounding box center [1060, 82] width 77 height 21
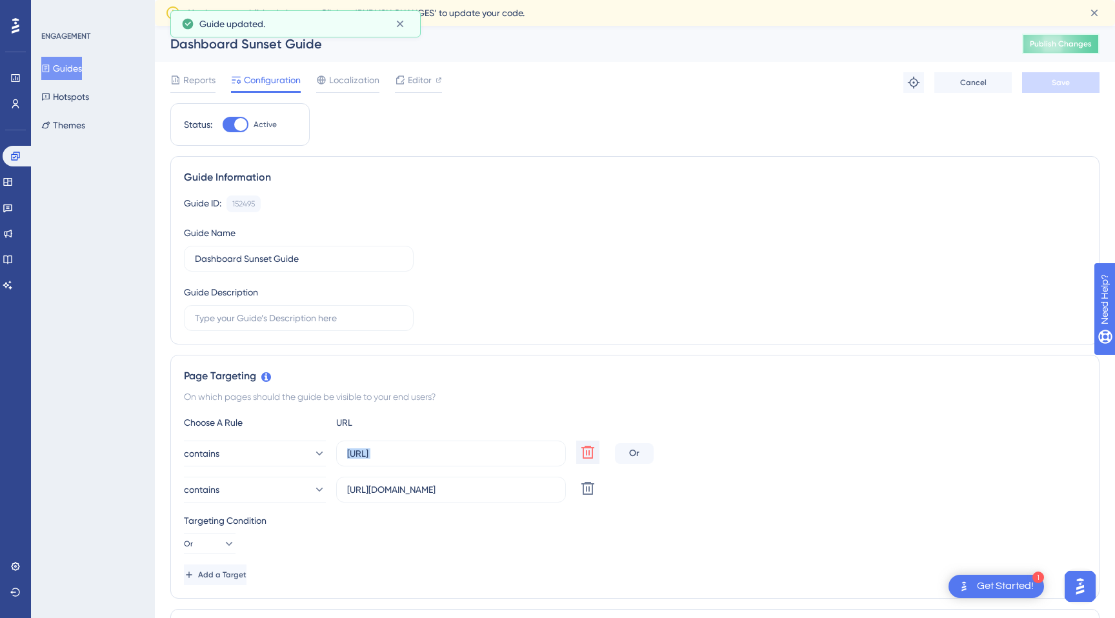
click at [1064, 50] on button "Publish Changes" at bounding box center [1060, 44] width 77 height 21
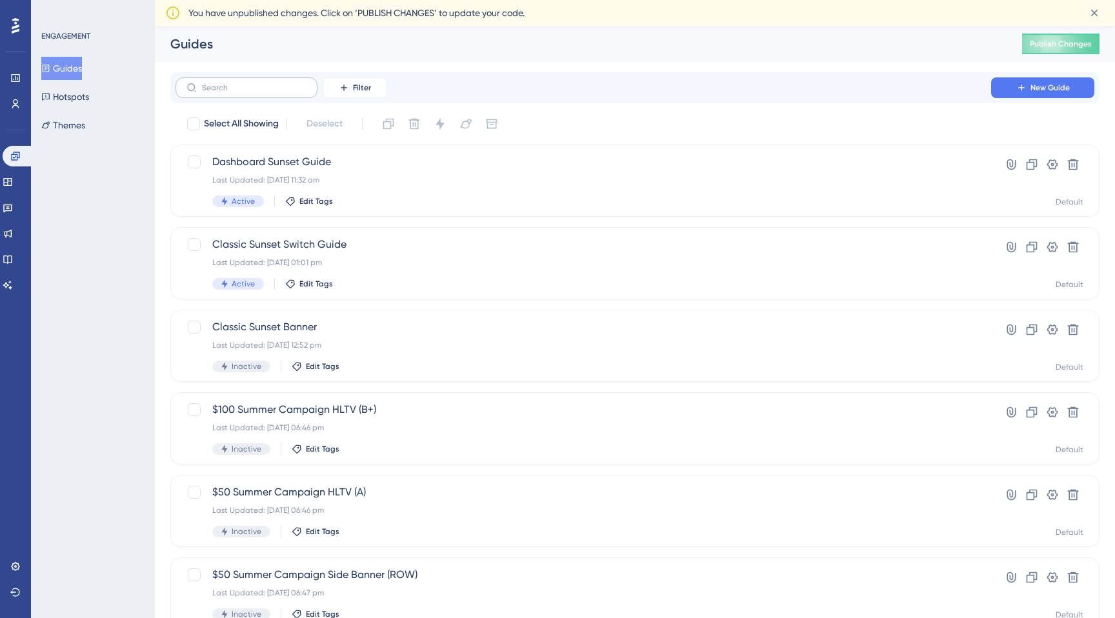
click at [236, 92] on label at bounding box center [247, 87] width 142 height 21
click at [236, 92] on input "text" at bounding box center [254, 87] width 105 height 9
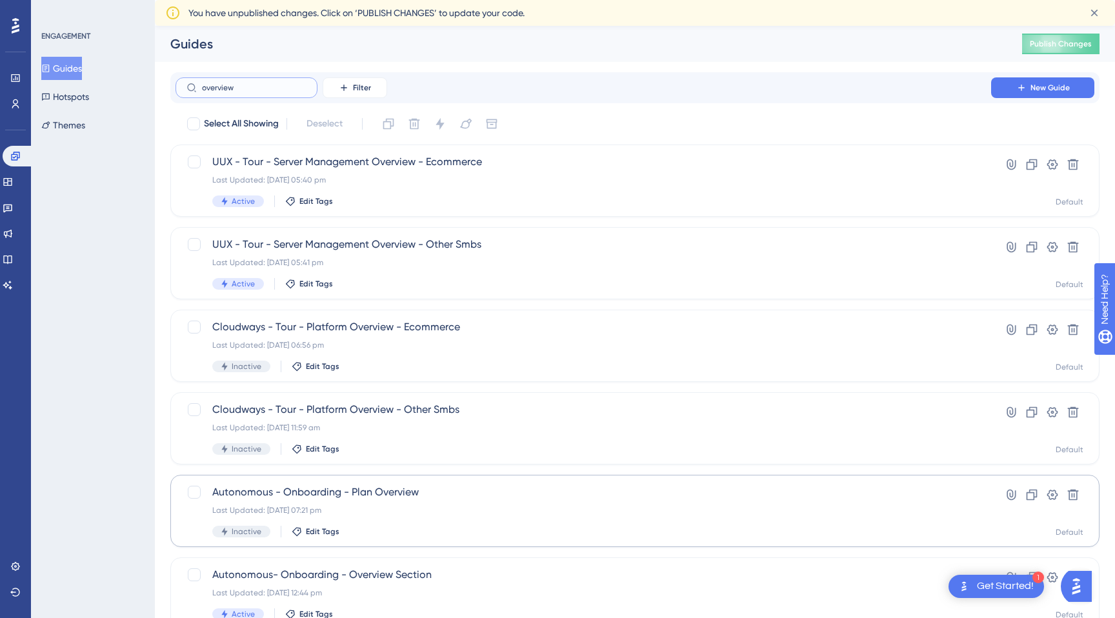
type input "overview"
click at [336, 161] on span "UUX - Tour - Server Management Overview - Ecommerce" at bounding box center [583, 161] width 742 height 15
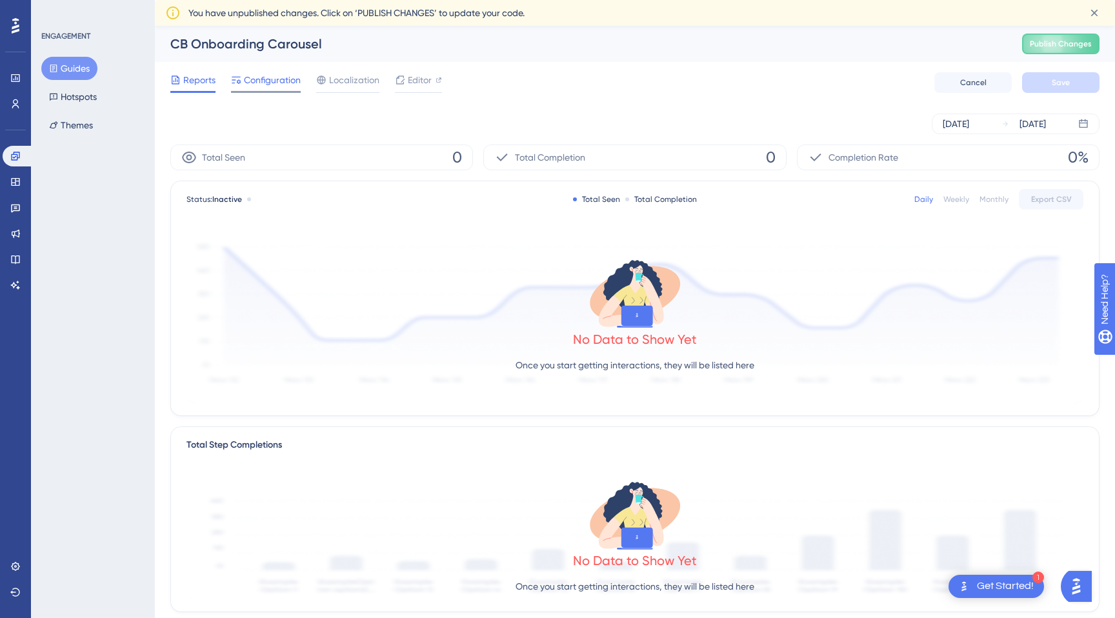
click at [254, 81] on span "Configuration" at bounding box center [272, 79] width 57 height 15
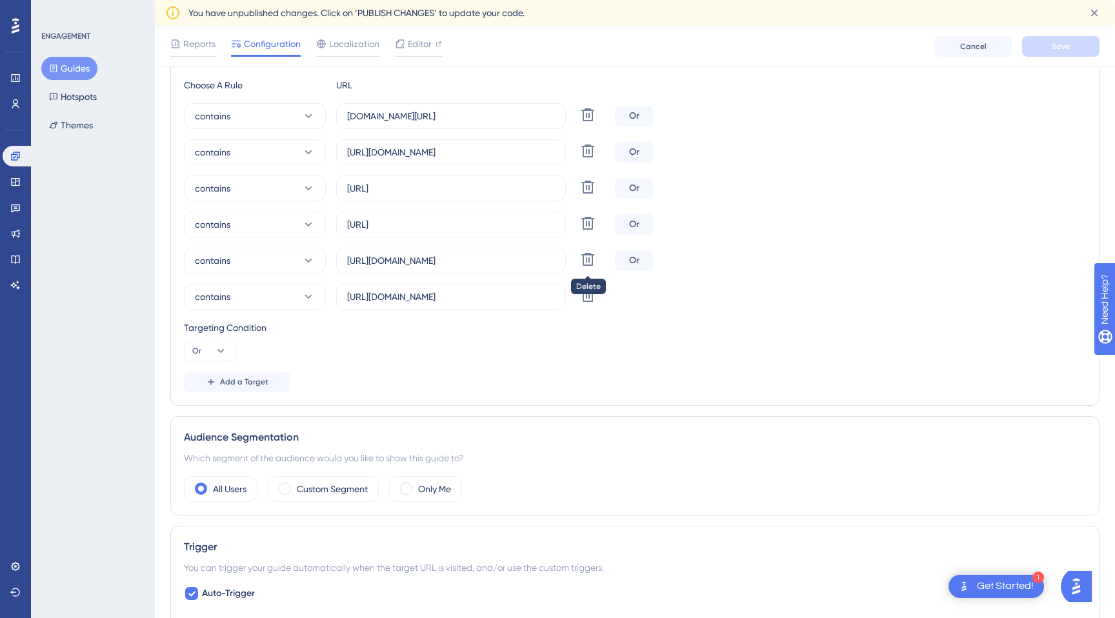
scroll to position [350, 0]
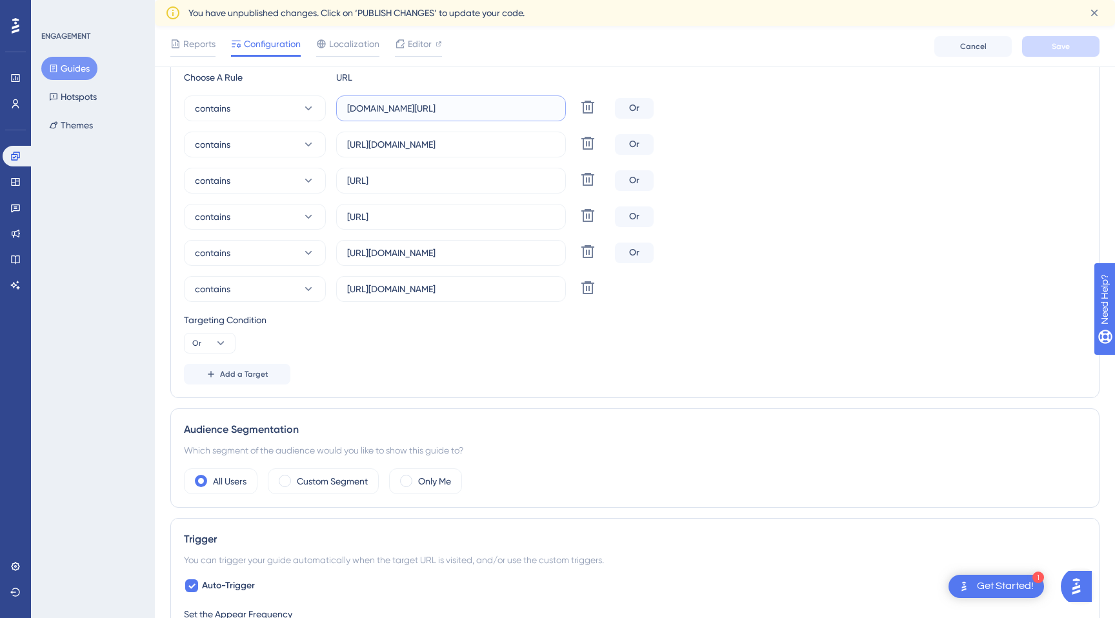
click at [498, 111] on input "unified.cloudways.com/client-billing/overview" at bounding box center [451, 108] width 208 height 14
click at [230, 106] on span "contains" at bounding box center [213, 108] width 36 height 15
click at [428, 111] on input "unified.cloudways.com/client-billing/overview" at bounding box center [451, 108] width 208 height 14
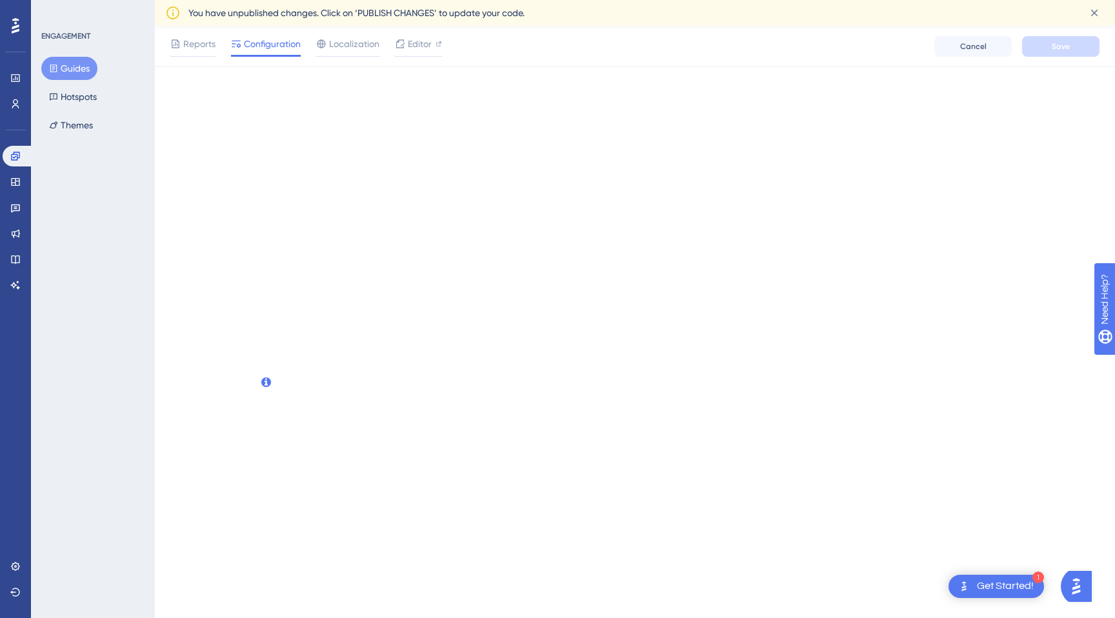
scroll to position [0, 0]
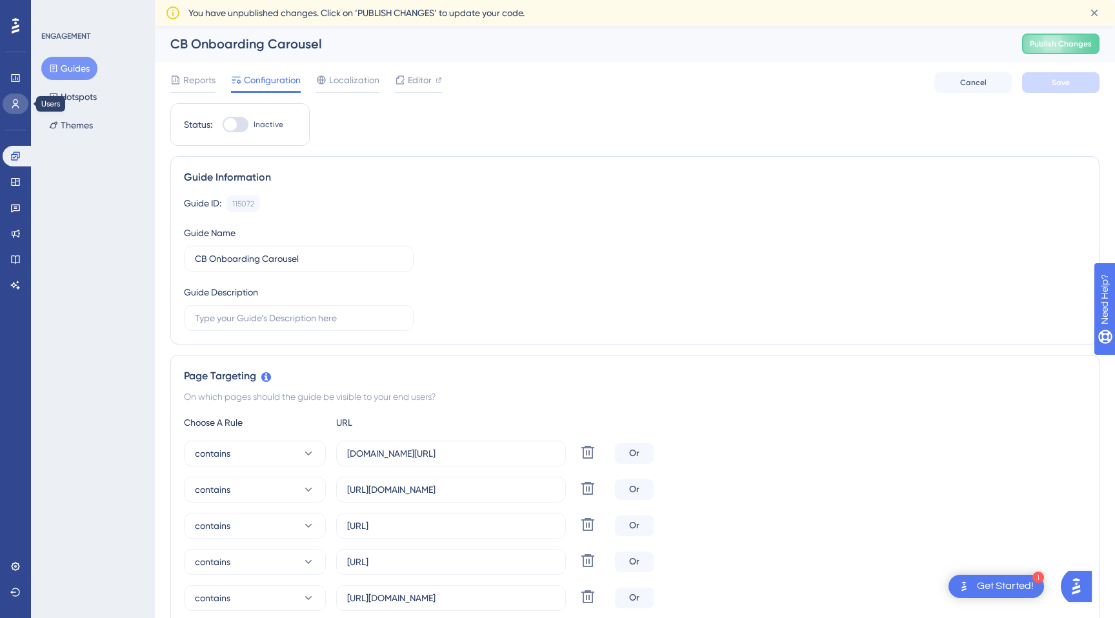
click at [17, 109] on link at bounding box center [16, 104] width 26 height 21
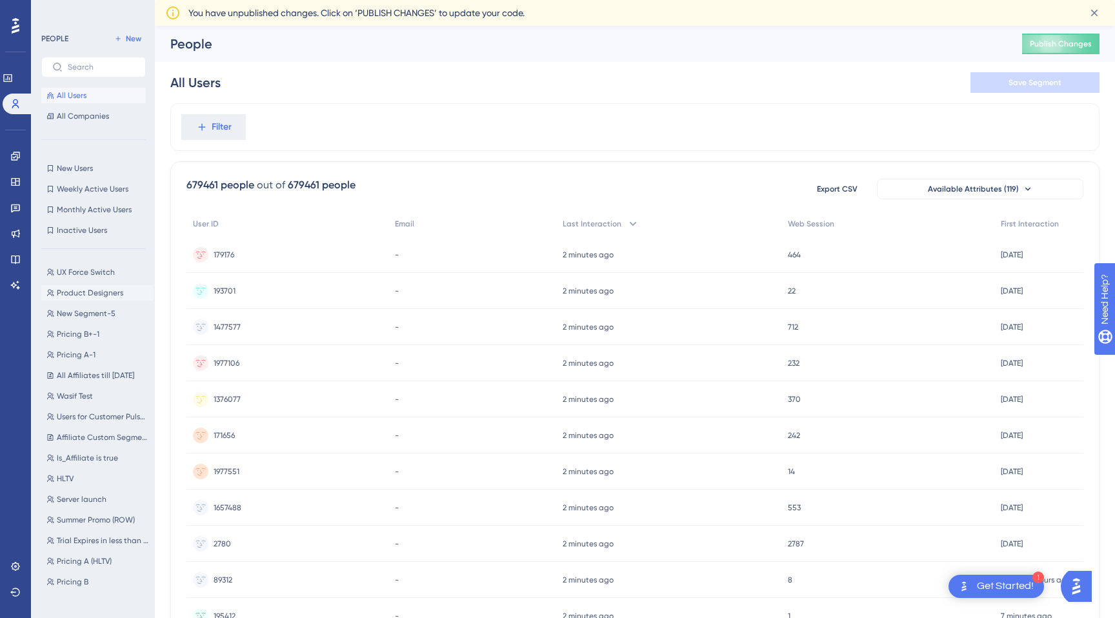
click at [94, 294] on span "Product Designers" at bounding box center [90, 293] width 66 height 10
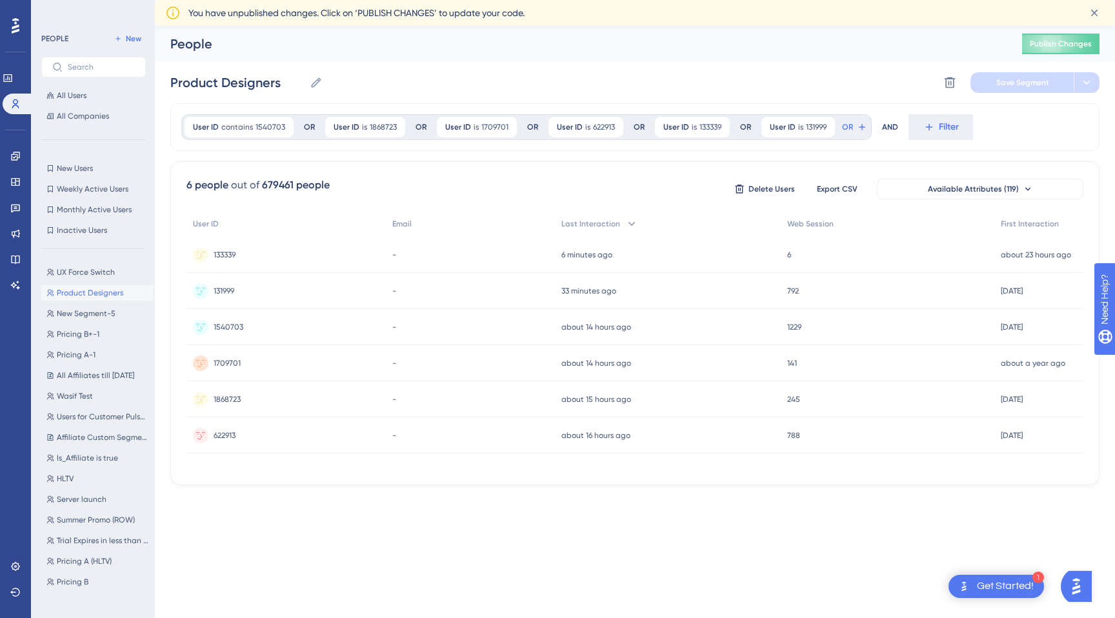
click at [519, 65] on div "Product Designers Product Designers Delete Segment Save Segment" at bounding box center [634, 82] width 929 height 41
